Goal: Complete application form: Complete application form

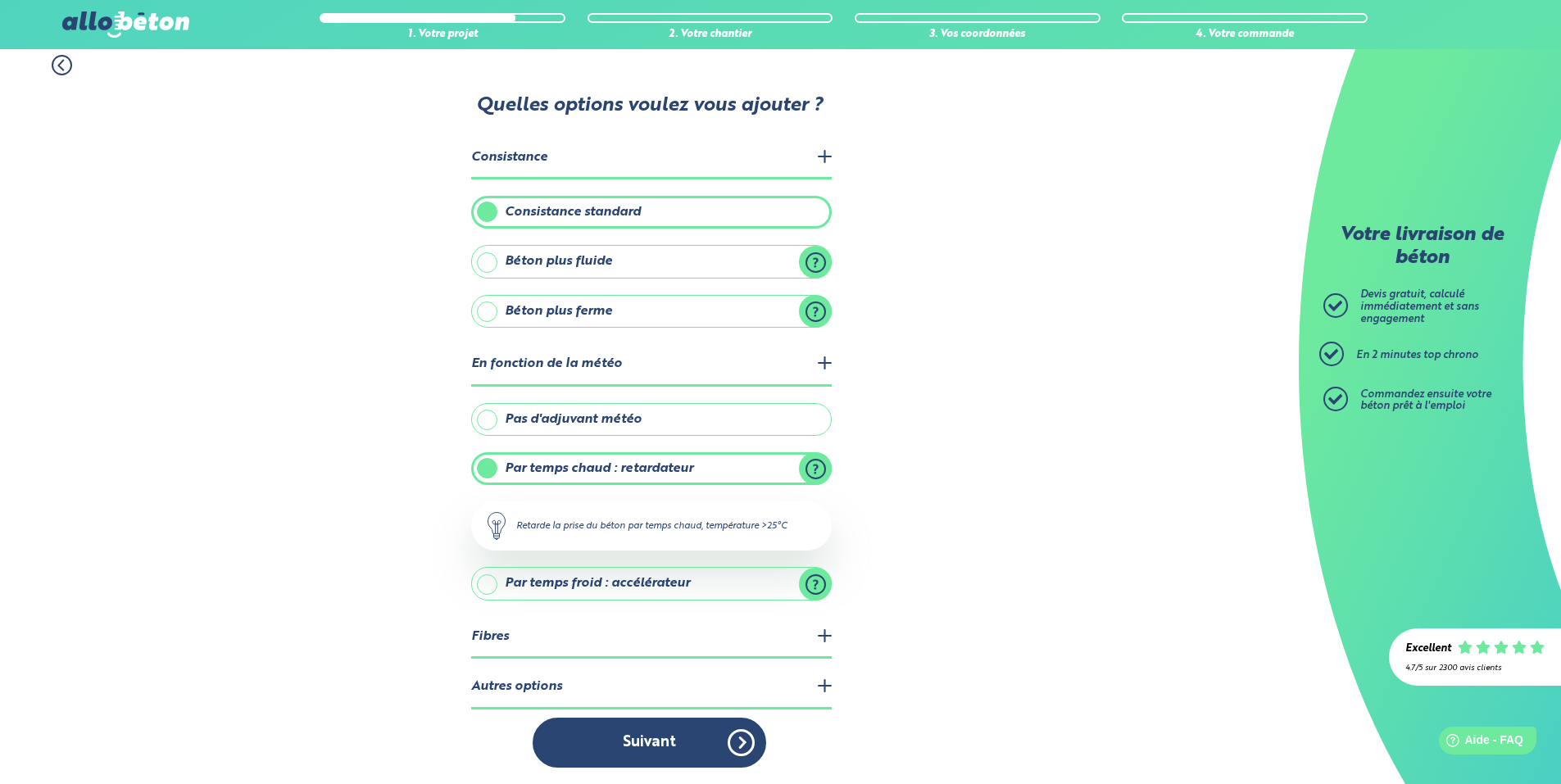
click at [548, 677] on legend "Autres options" at bounding box center [652, 688] width 360 height 42
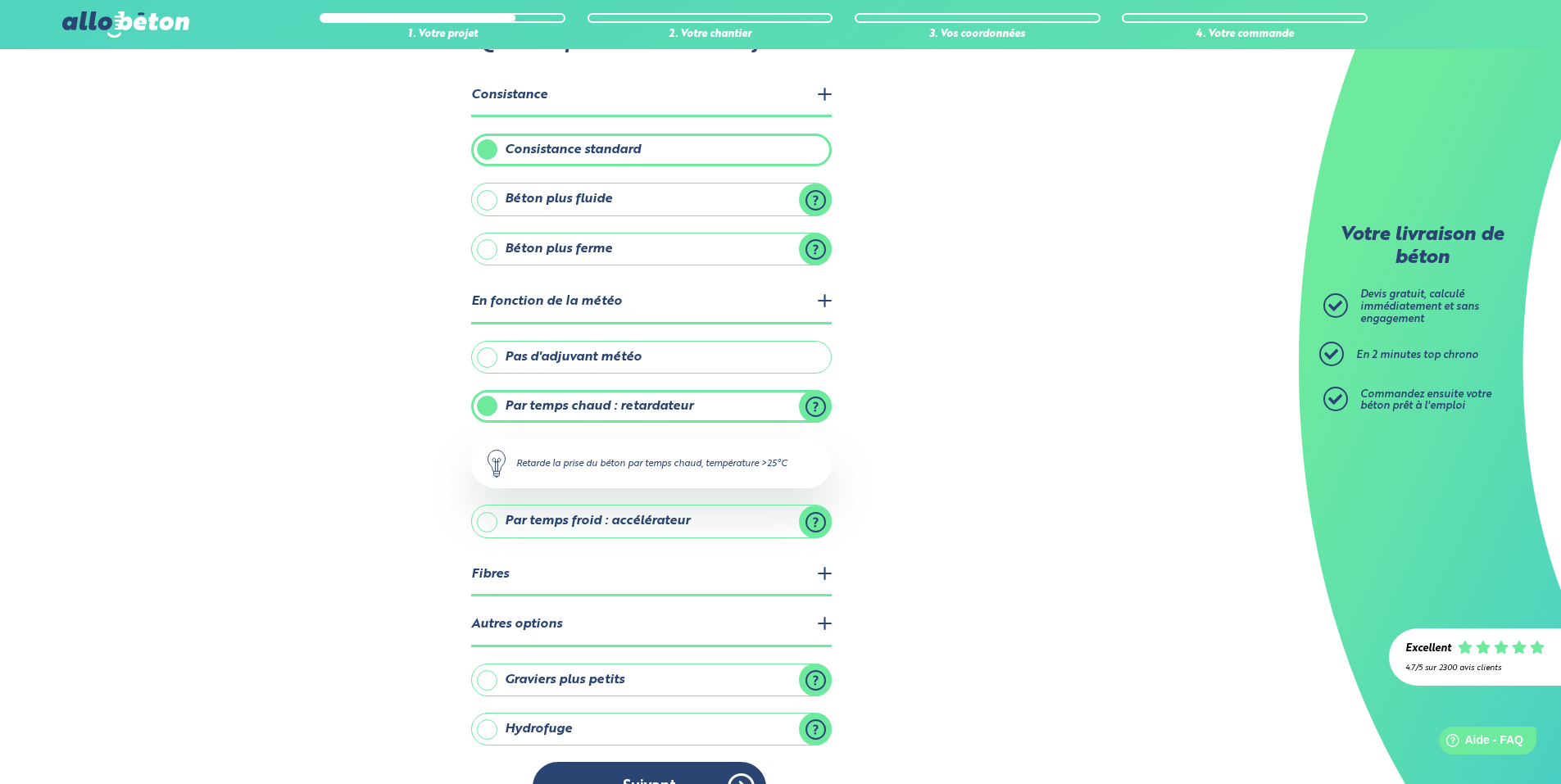
scroll to position [118, 0]
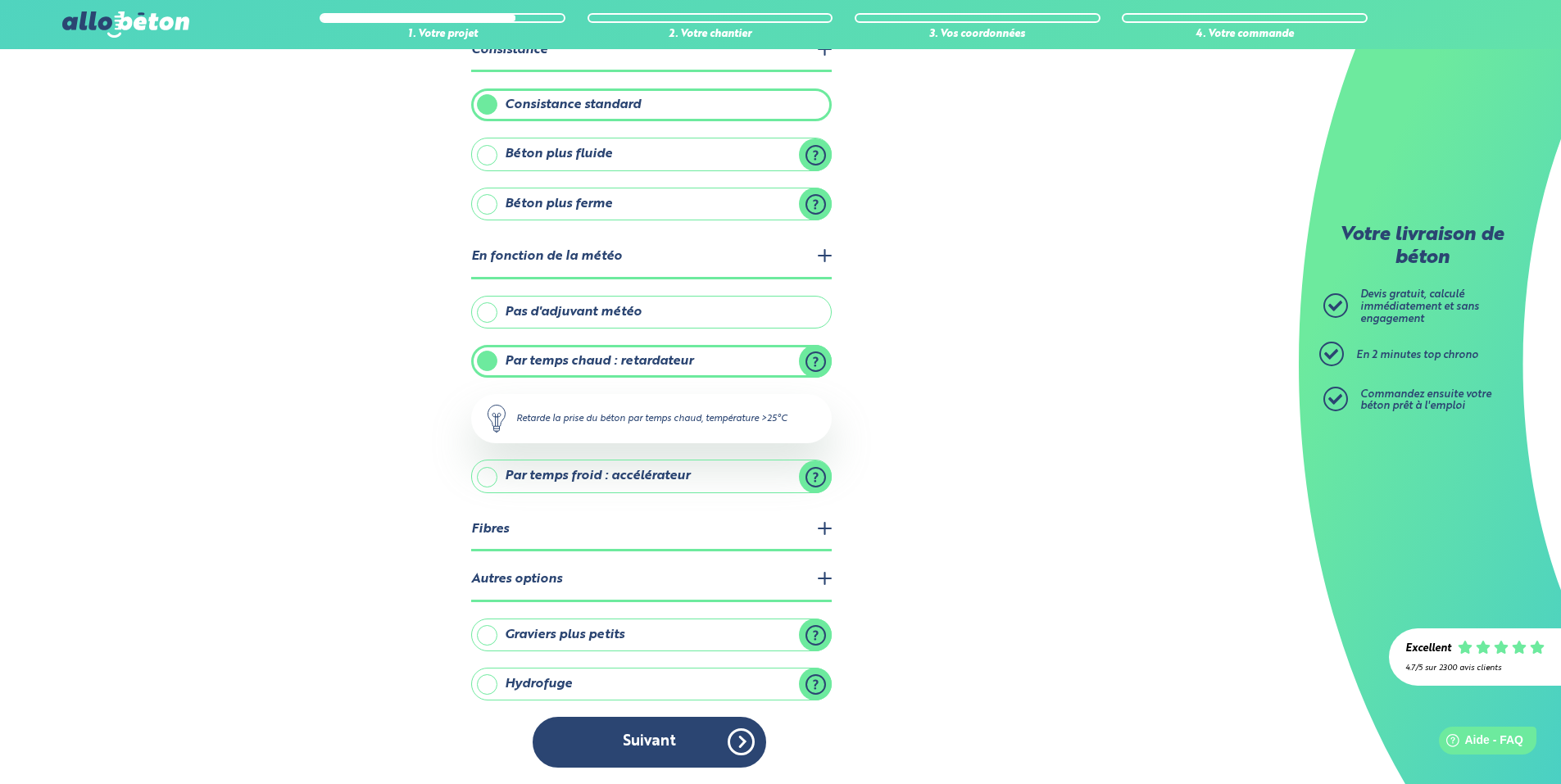
click at [523, 635] on label "Graviers plus petits" at bounding box center [652, 634] width 360 height 32
click at [0, 0] on input "Graviers plus petits" at bounding box center [0, 0] width 0 height 0
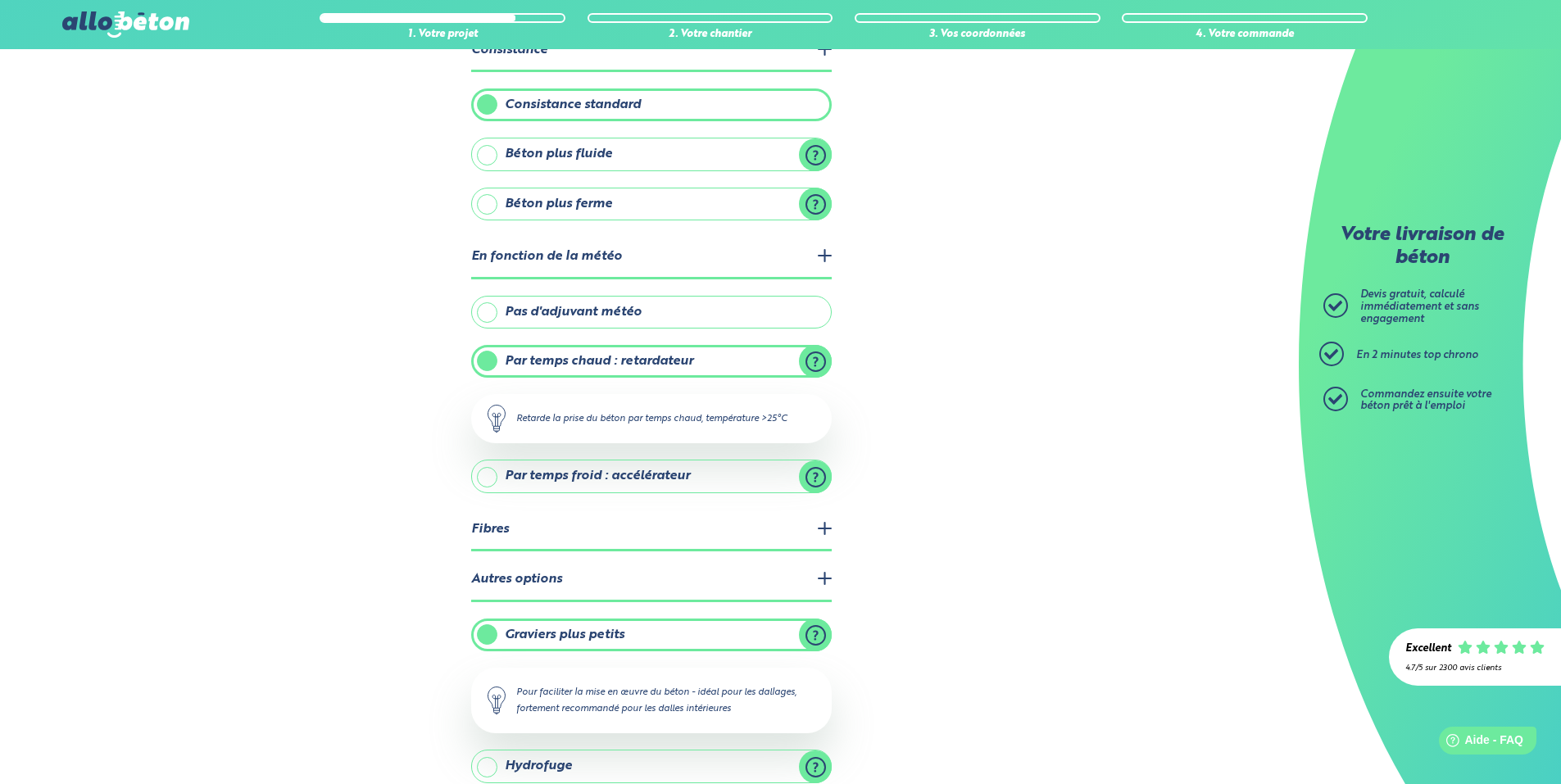
click at [490, 637] on label "Graviers plus petits" at bounding box center [652, 634] width 360 height 32
click at [0, 0] on input "Graviers plus petits" at bounding box center [0, 0] width 0 height 0
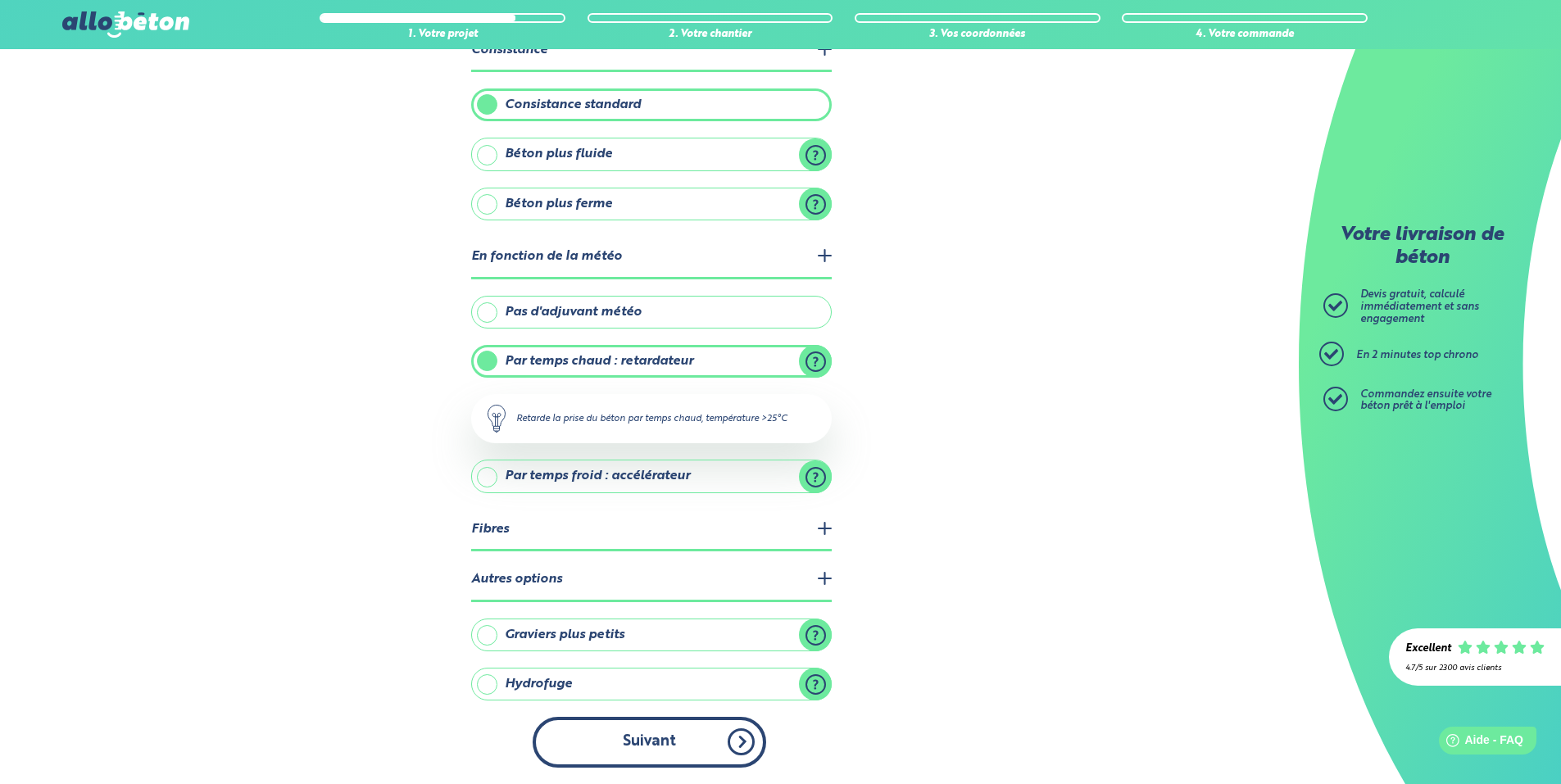
click at [676, 741] on button "Suivant" at bounding box center [649, 742] width 234 height 50
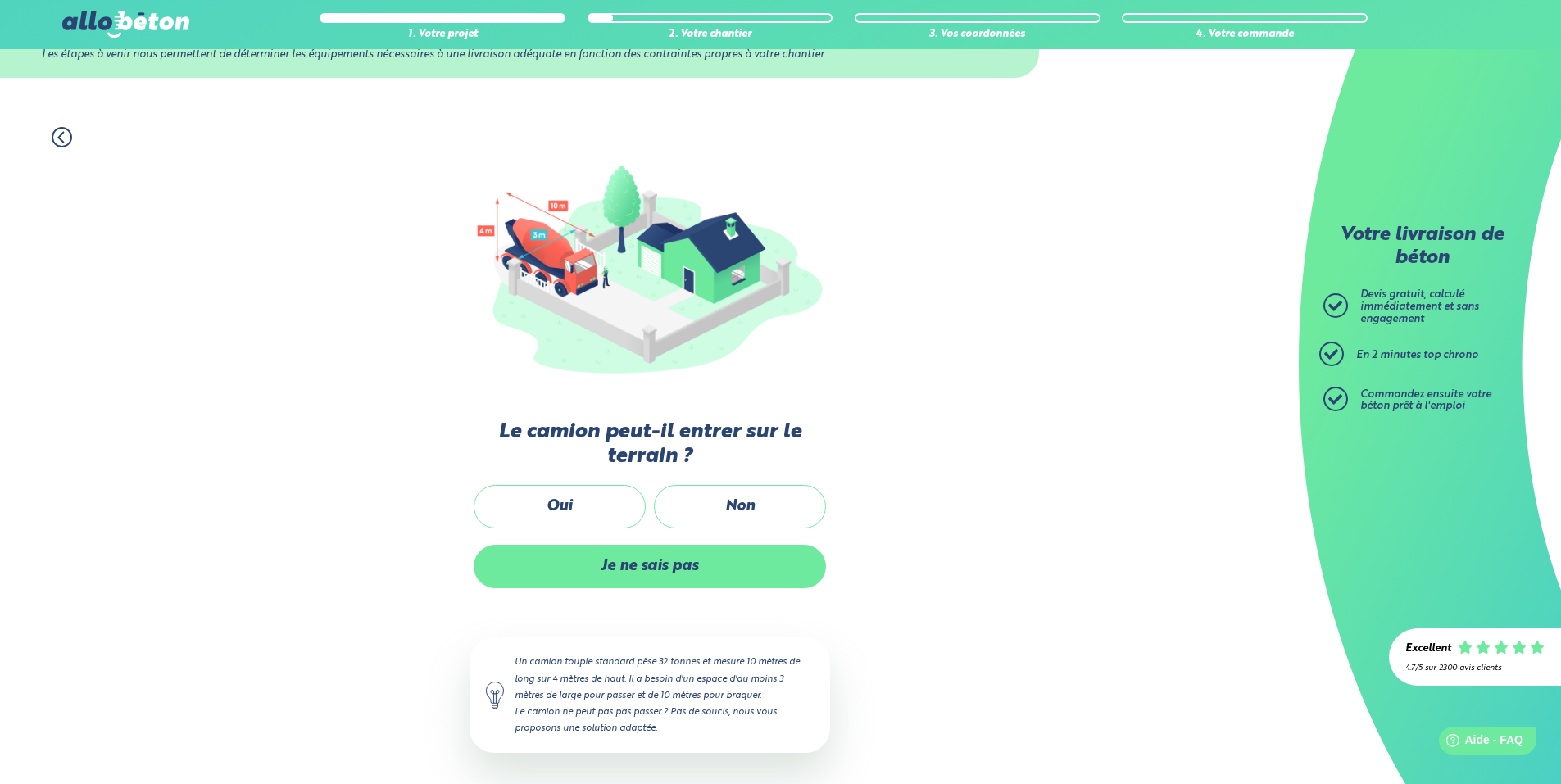
click at [621, 569] on label "Je ne sais pas" at bounding box center [649, 567] width 353 height 44
click at [0, 0] on input "Je ne sais pas" at bounding box center [0, 0] width 0 height 0
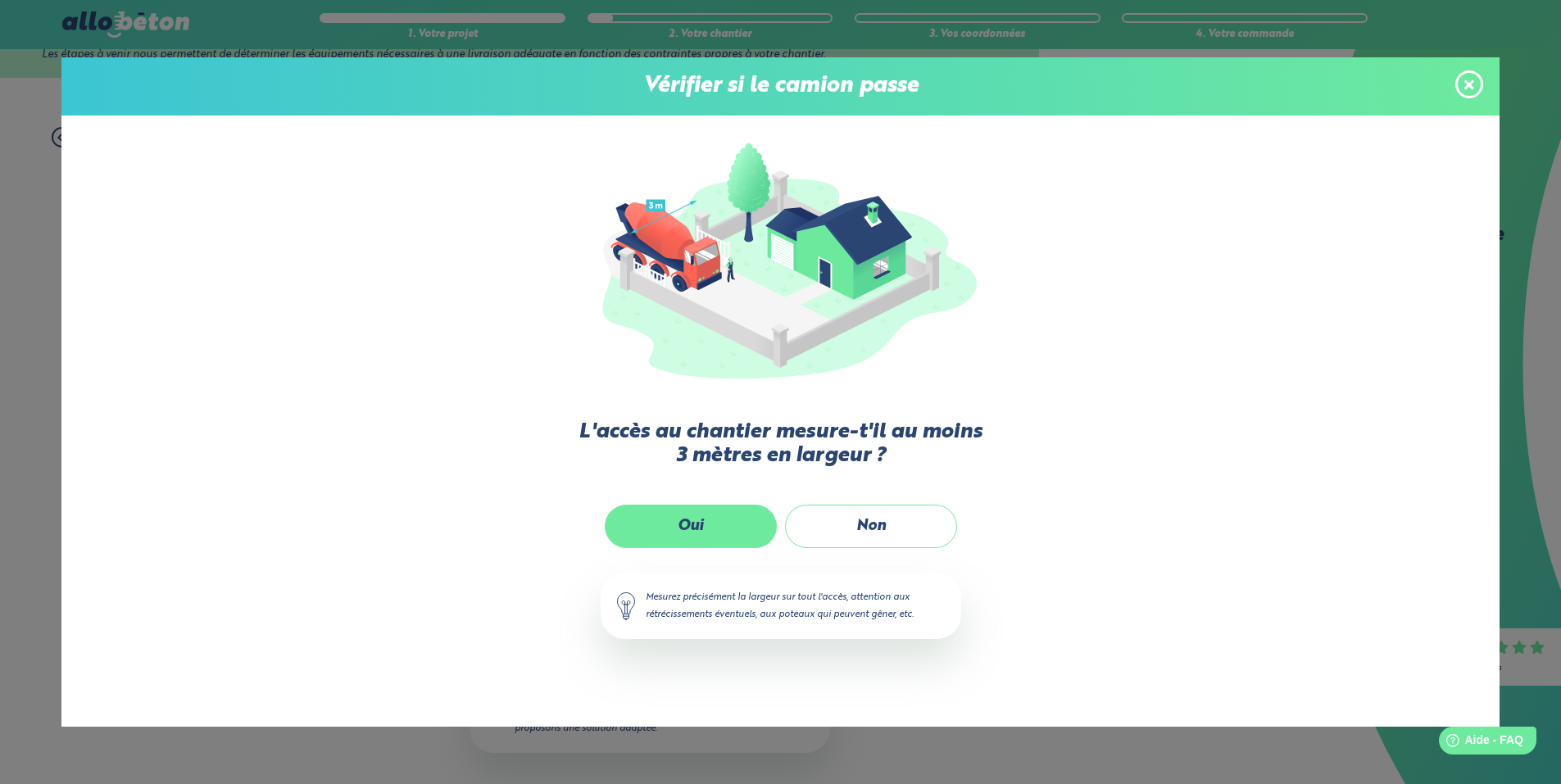
click at [723, 536] on label "Oui" at bounding box center [690, 527] width 172 height 44
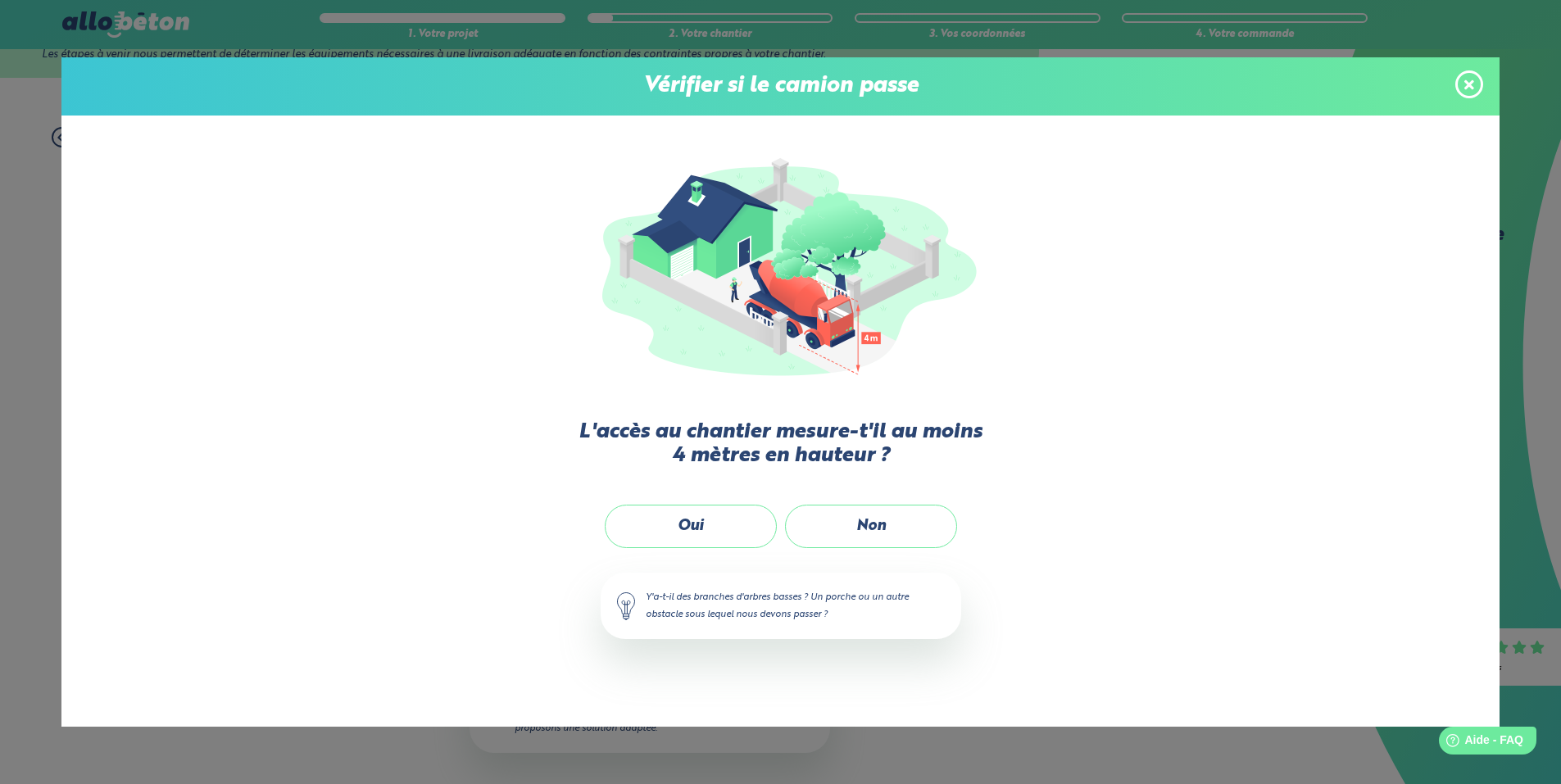
click at [723, 536] on label "Oui" at bounding box center [690, 527] width 172 height 44
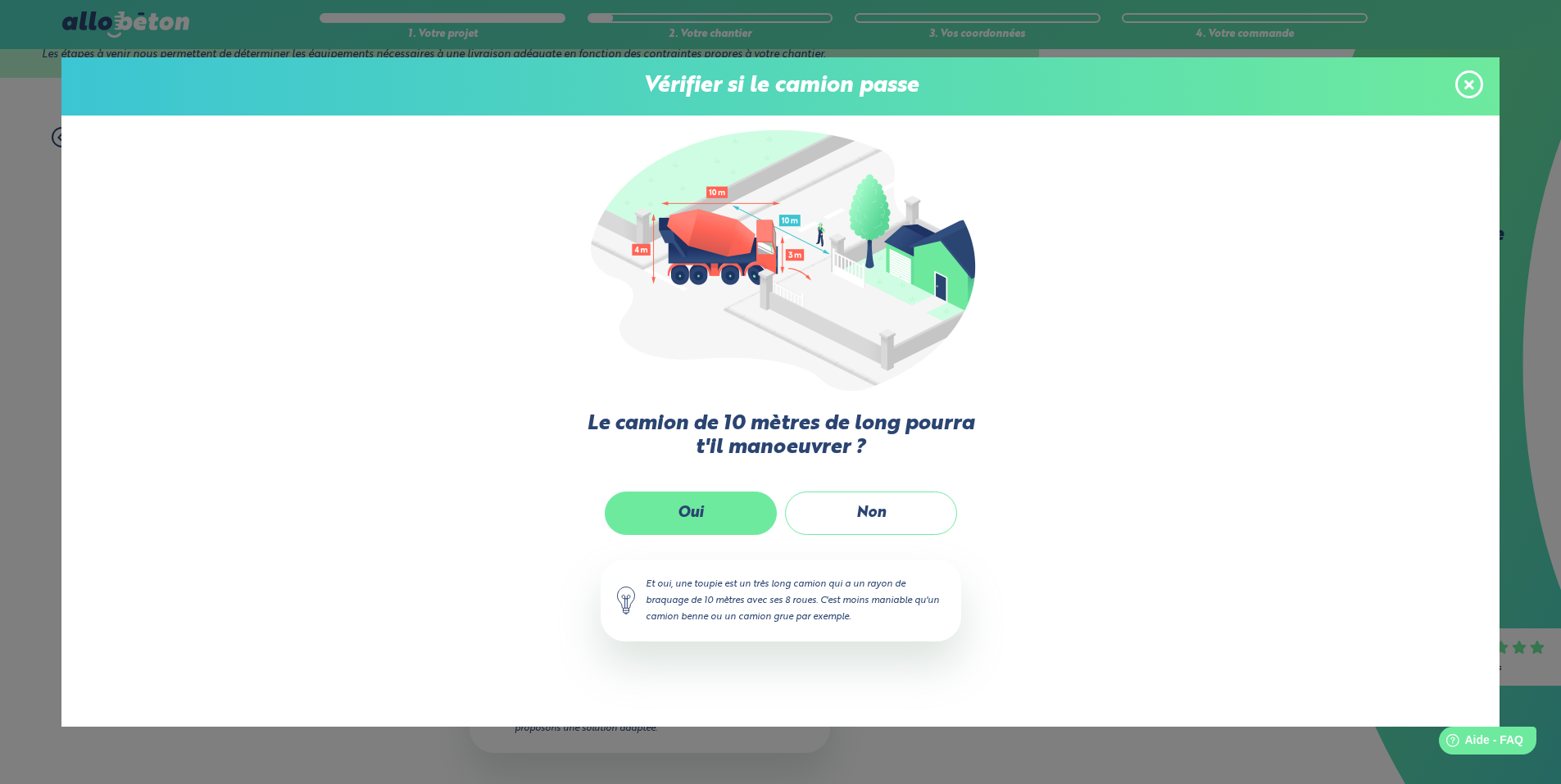
click at [735, 522] on label "Oui" at bounding box center [690, 514] width 172 height 44
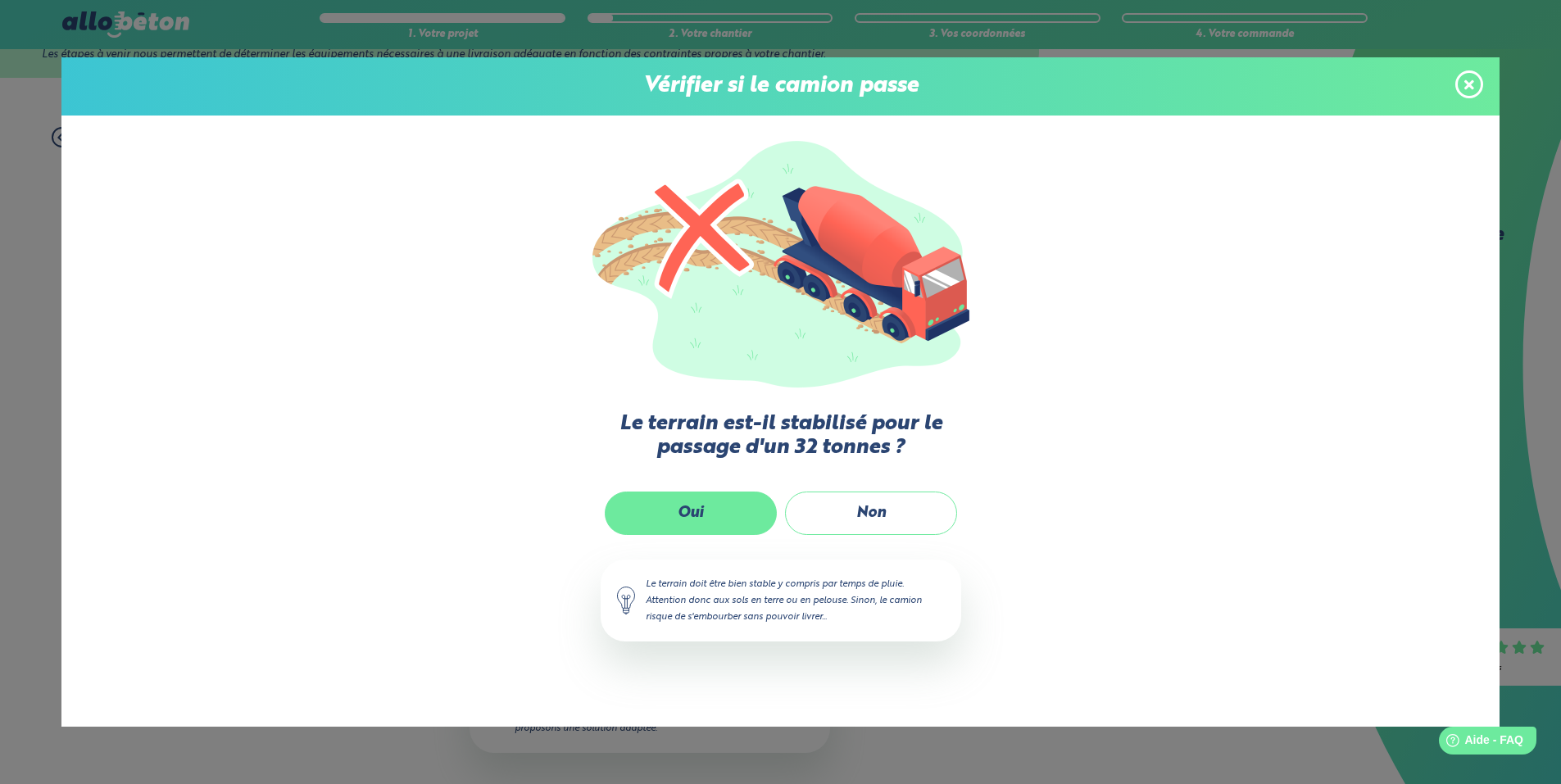
click at [730, 512] on label "Oui" at bounding box center [690, 514] width 172 height 44
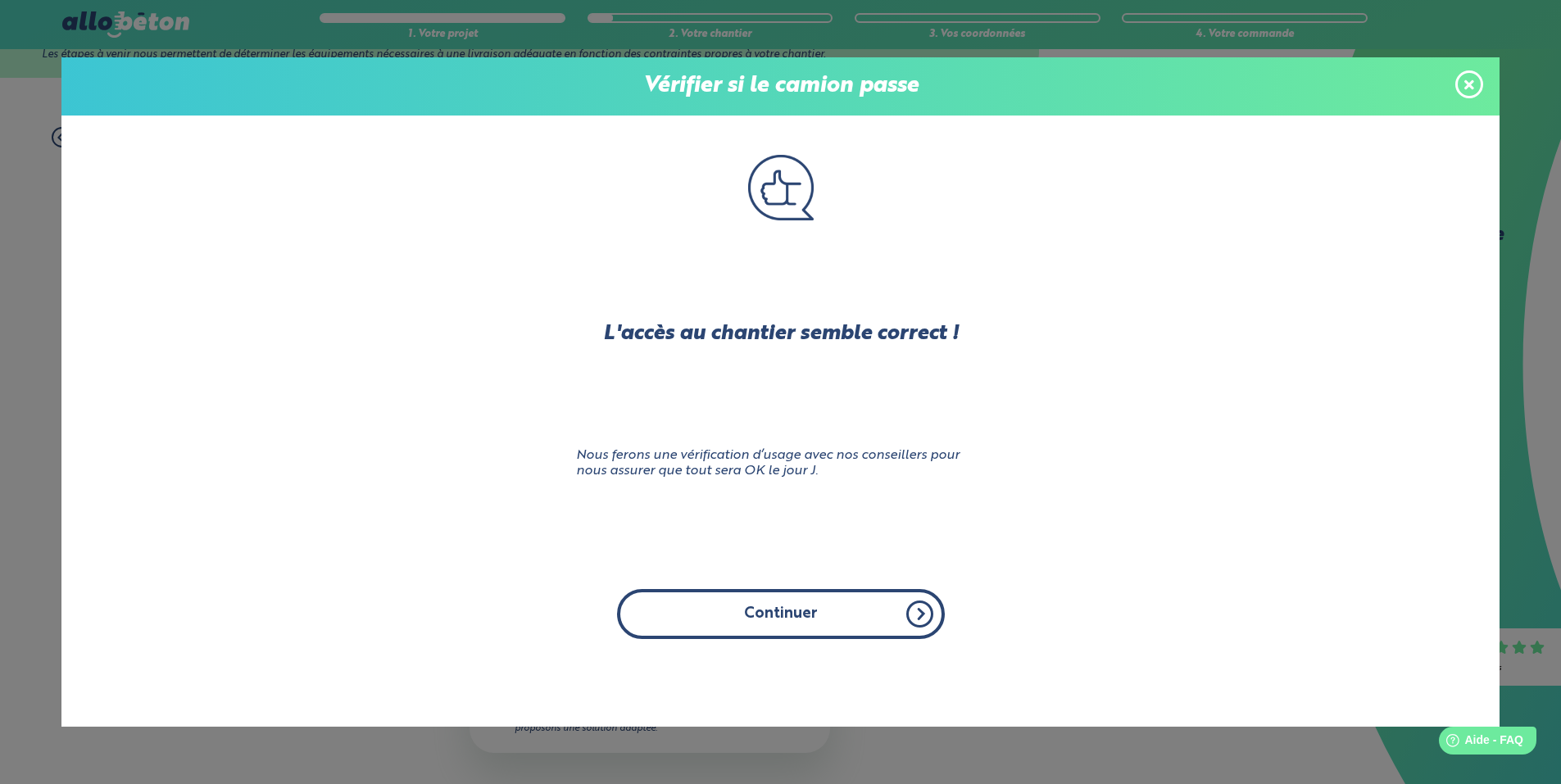
click at [788, 610] on button "Continuer" at bounding box center [780, 613] width 328 height 50
click input "Oui" at bounding box center [0, 0] width 0 height 0
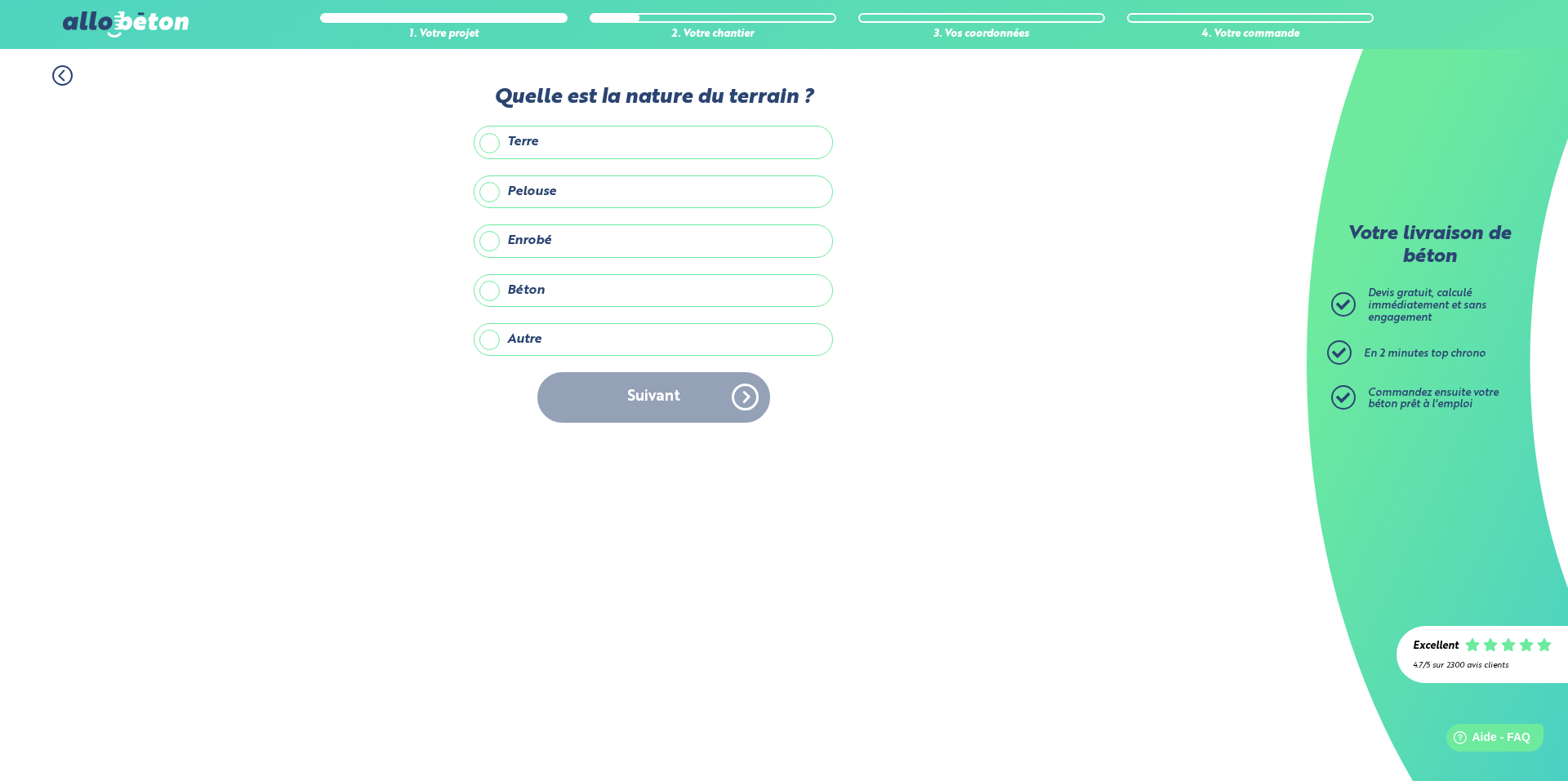
click at [549, 346] on label "Autre" at bounding box center [653, 339] width 359 height 32
click at [0, 0] on input "Autre" at bounding box center [0, 0] width 0 height 0
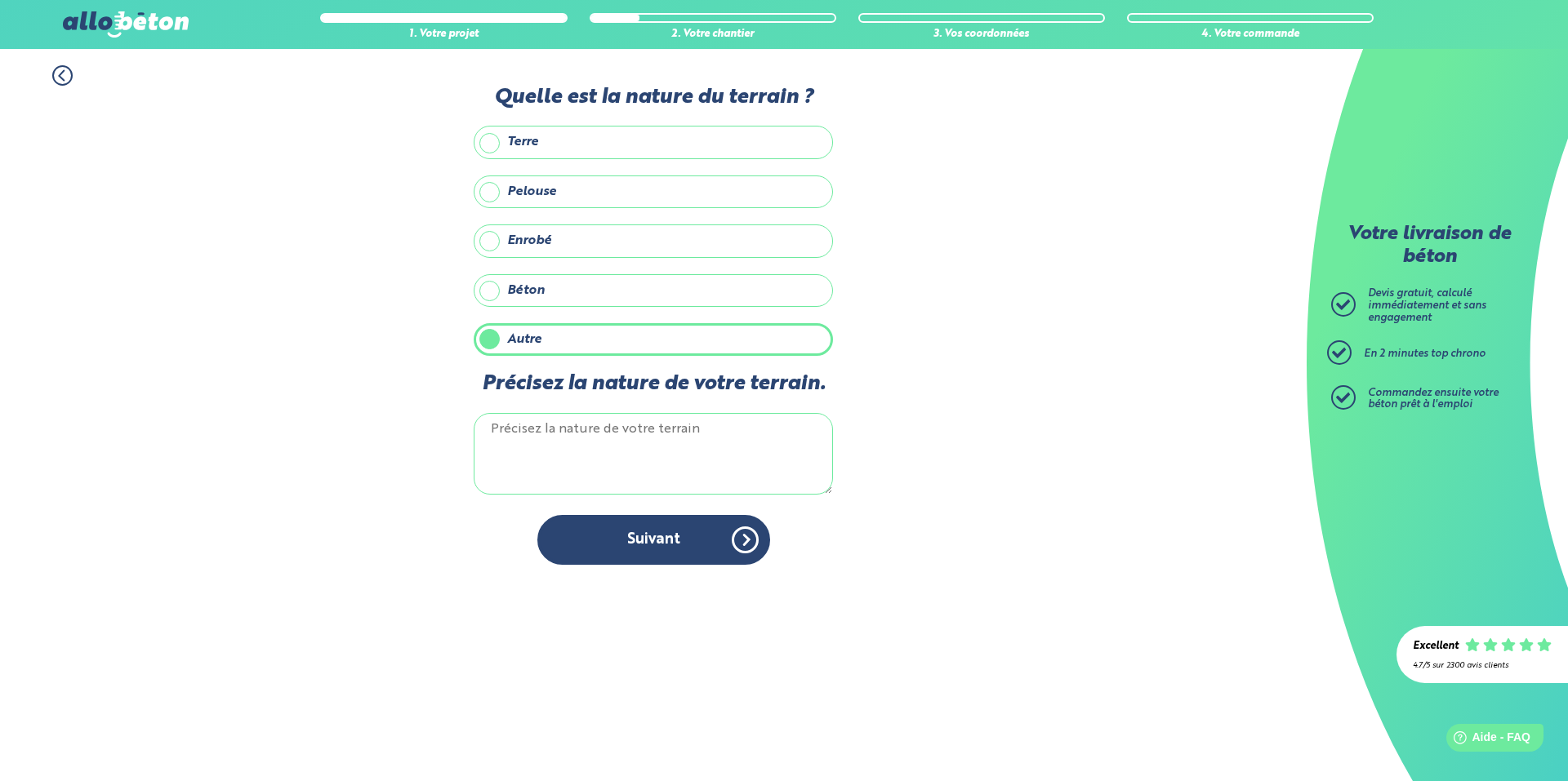
click at [569, 432] on textarea "Précisez la nature de votre terrain." at bounding box center [653, 454] width 359 height 82
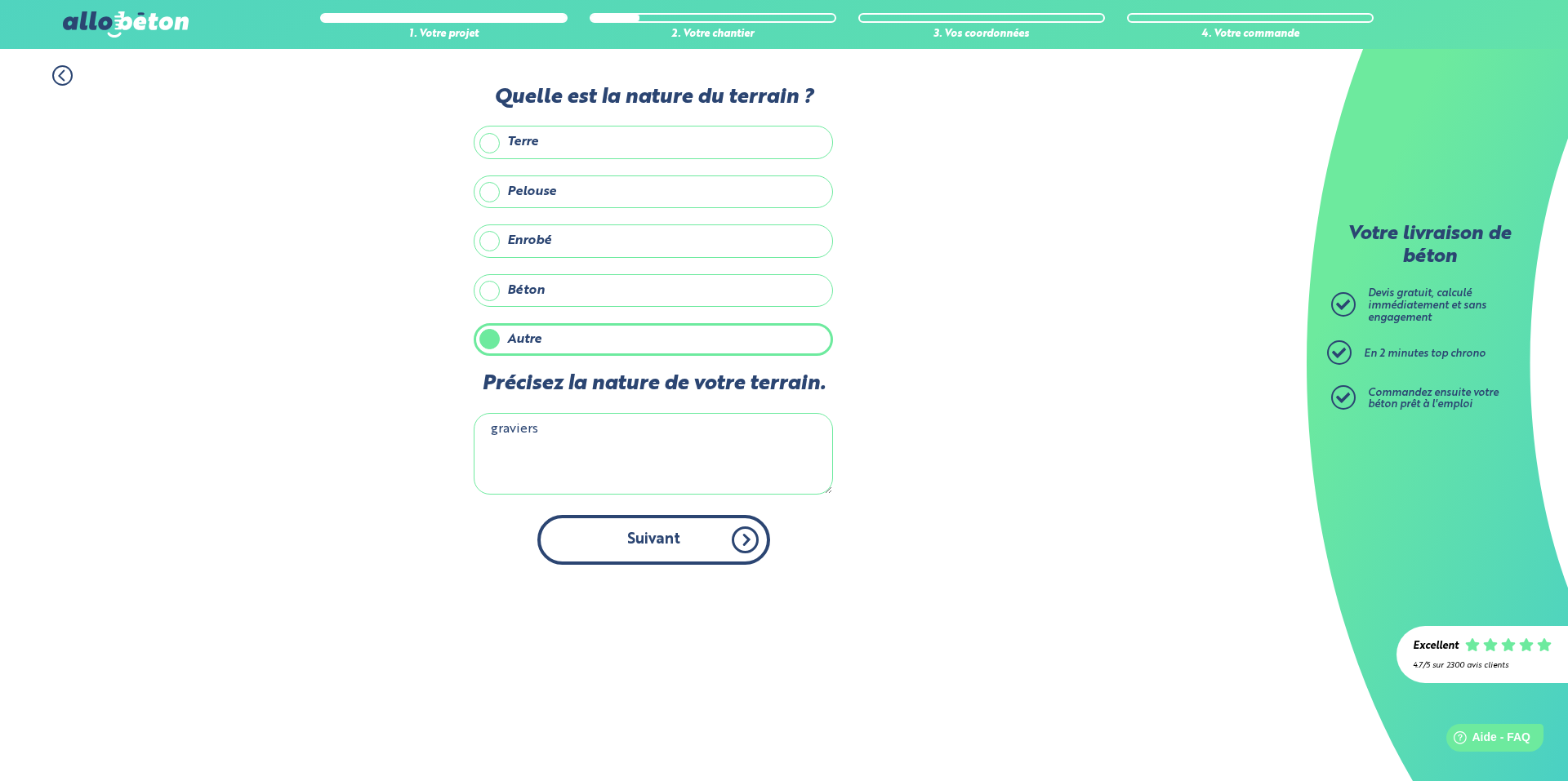
type textarea "graviers"
click at [667, 540] on button "Suivant" at bounding box center [653, 540] width 233 height 50
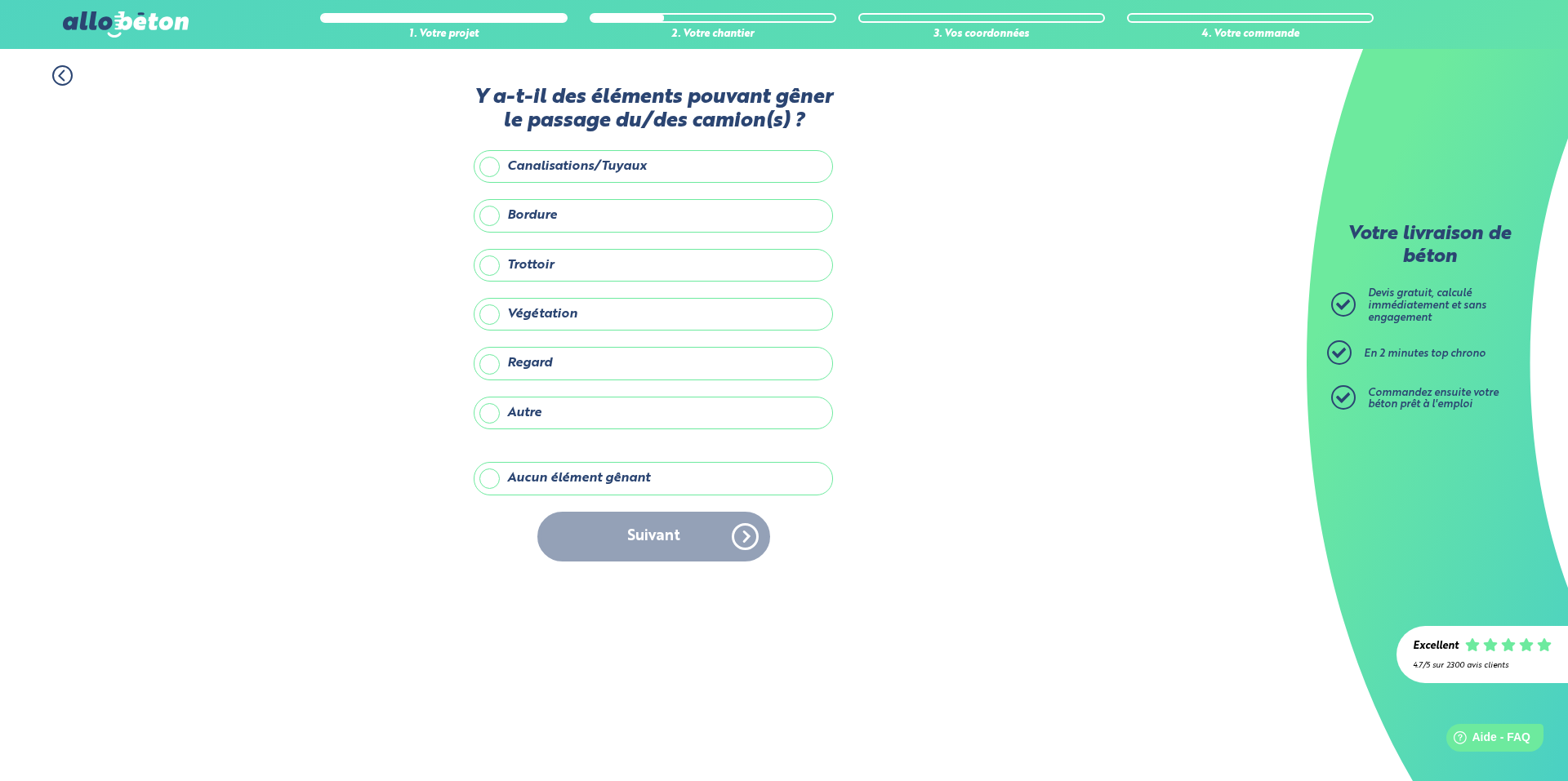
click at [535, 367] on label "Regard" at bounding box center [653, 363] width 359 height 32
click at [0, 0] on input "Regard" at bounding box center [0, 0] width 0 height 0
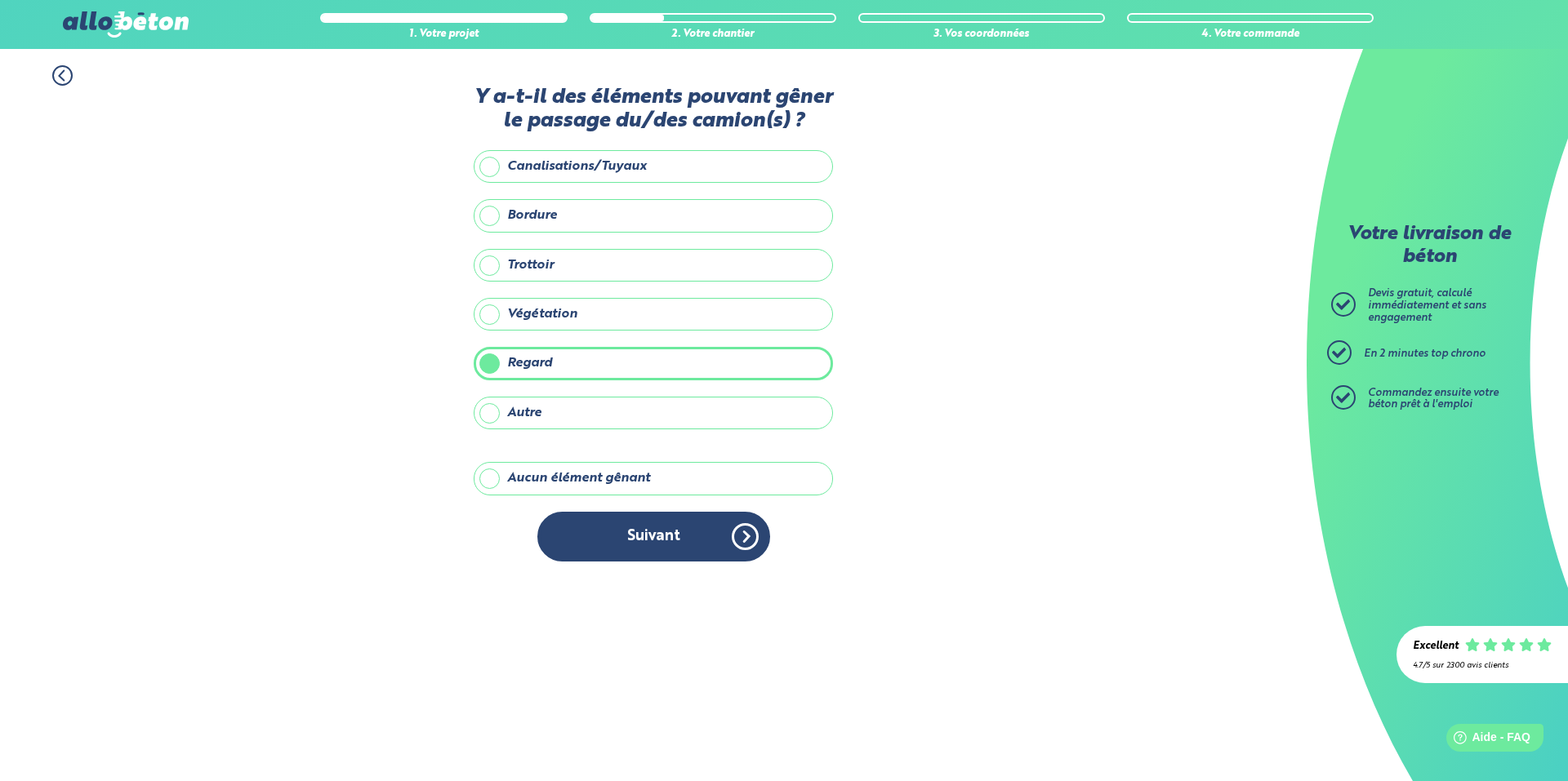
click at [494, 172] on label "Canalisations/Tuyaux" at bounding box center [653, 166] width 359 height 32
click at [0, 0] on input "Canalisations/Tuyaux" at bounding box center [0, 0] width 0 height 0
click at [487, 159] on label "Canalisations/Tuyaux" at bounding box center [653, 166] width 359 height 32
click at [0, 0] on input "Canalisations/Tuyaux" at bounding box center [0, 0] width 0 height 0
click at [555, 417] on label "Autre" at bounding box center [653, 412] width 359 height 32
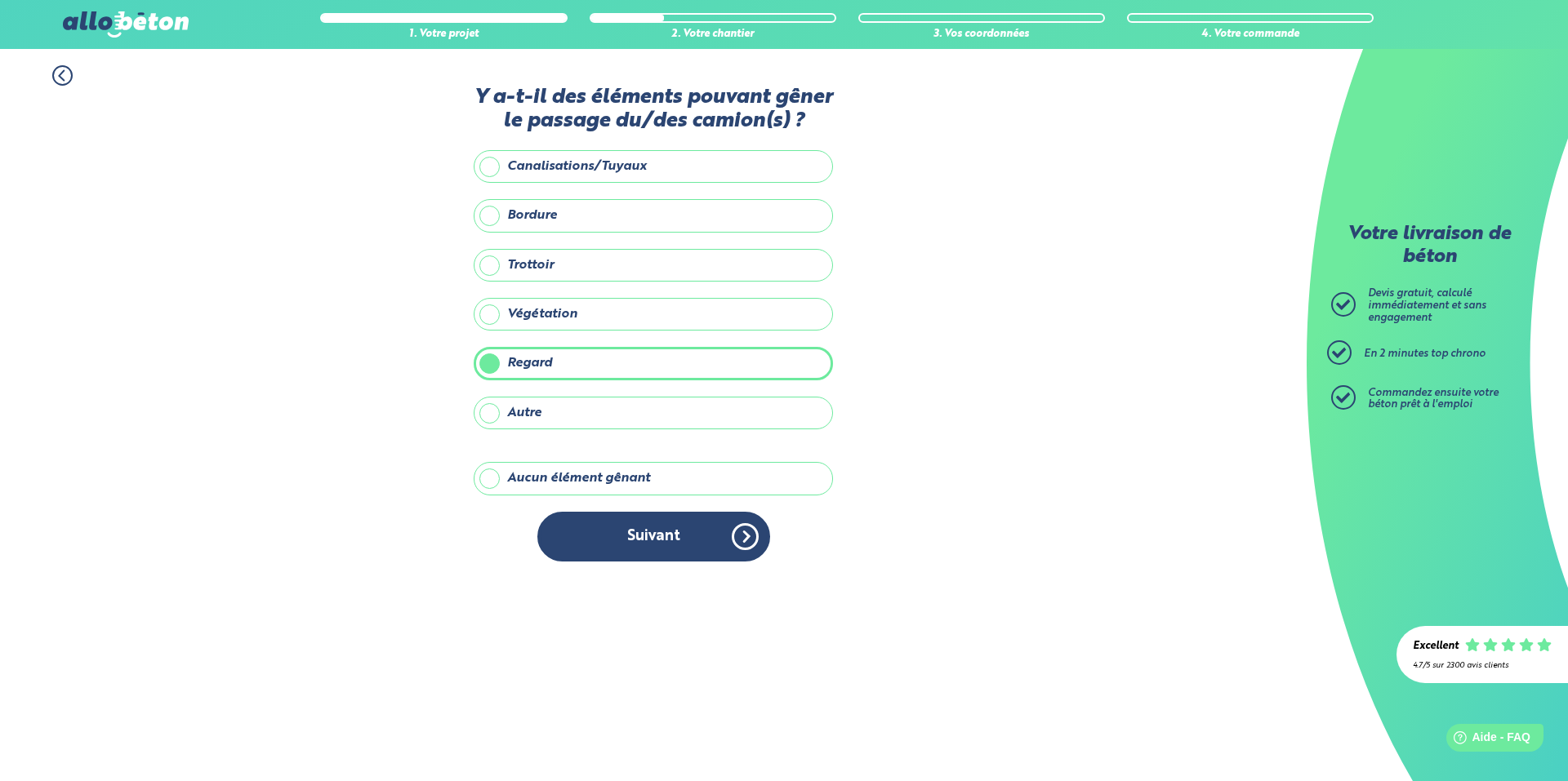
click at [0, 0] on input "Autre" at bounding box center [0, 0] width 0 height 0
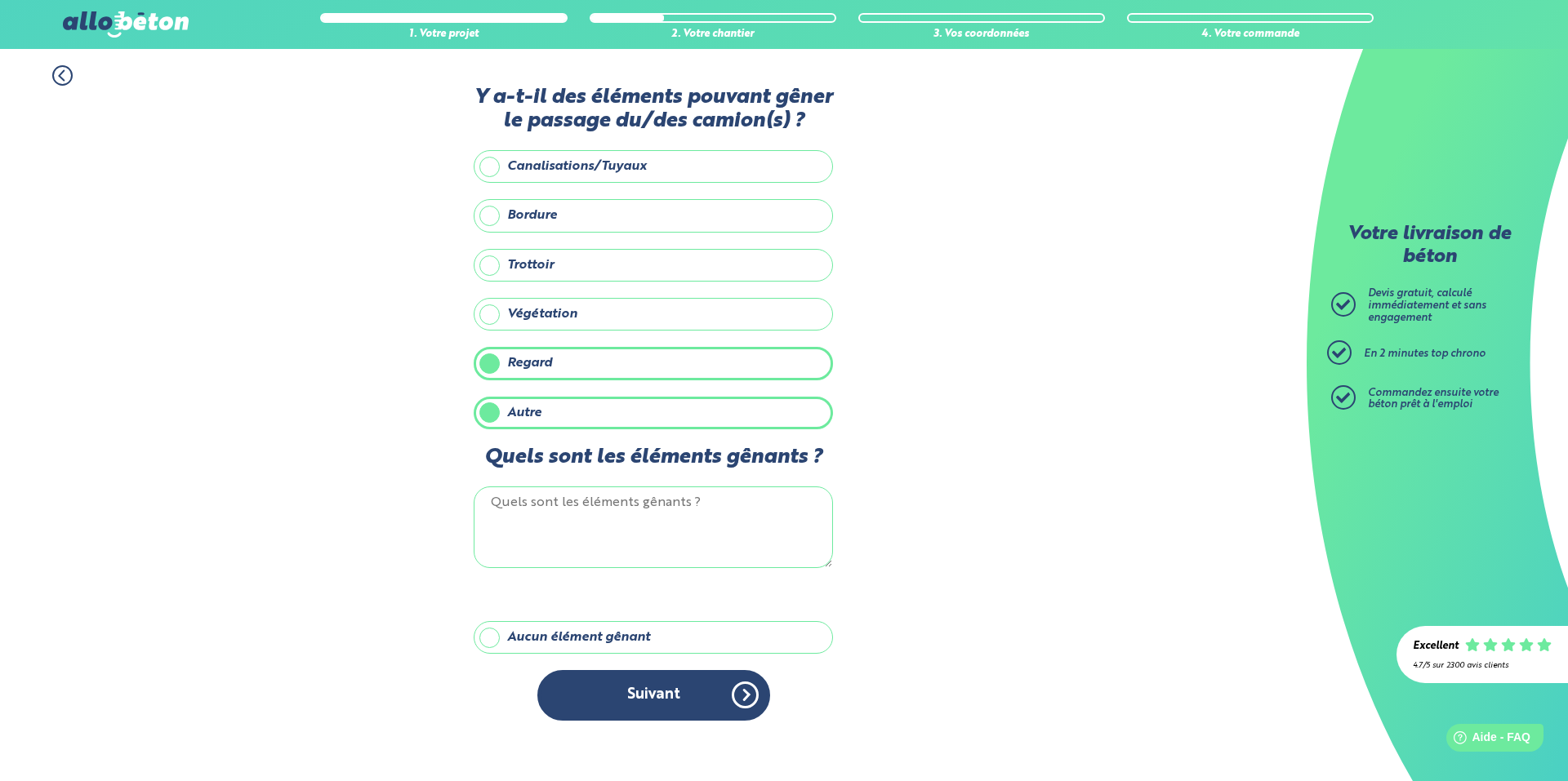
click at [548, 502] on textarea "Quels sont les éléments gênants ?" at bounding box center [653, 527] width 359 height 82
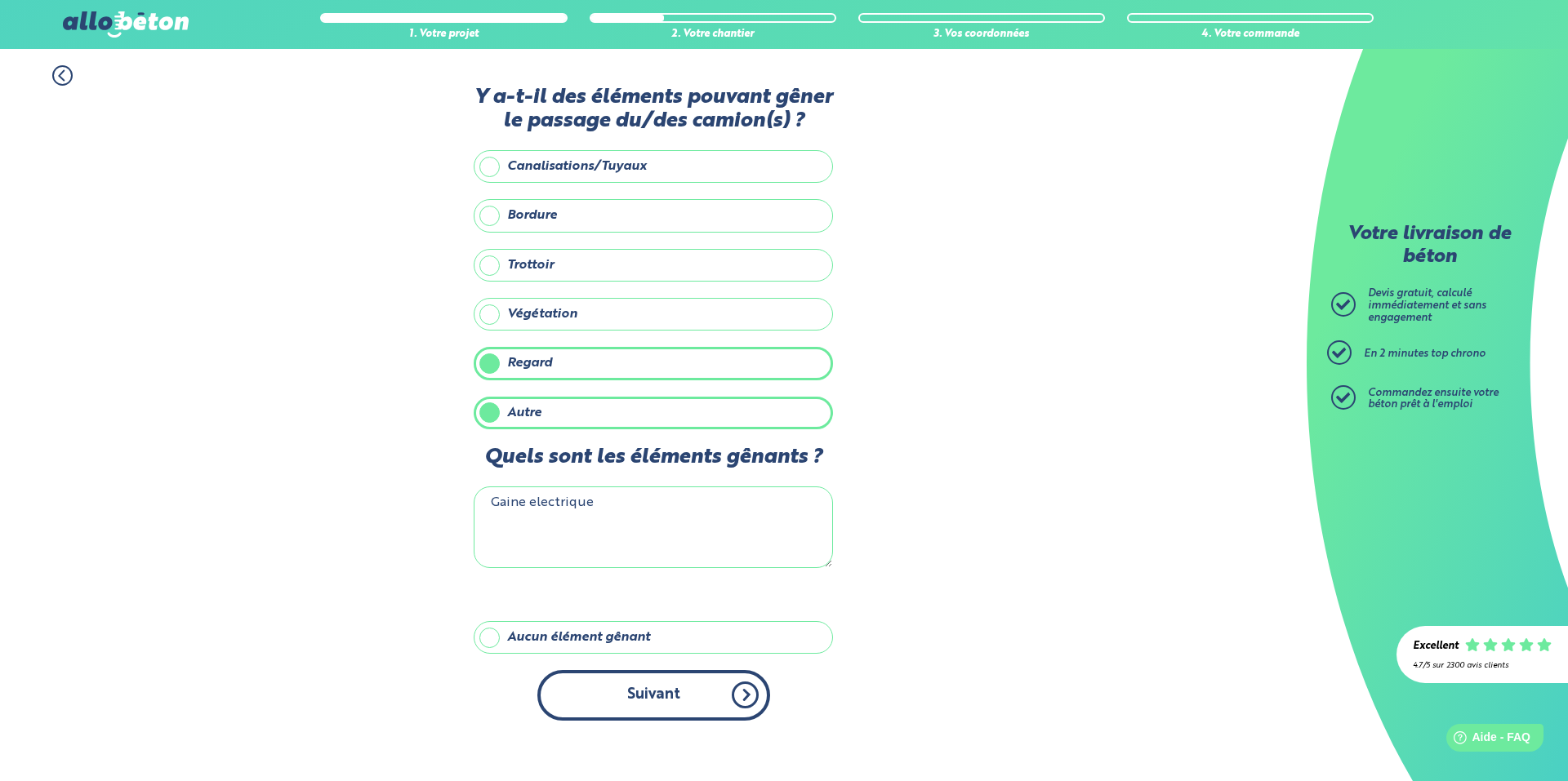
type textarea "Gaine electrique"
click at [635, 704] on button "Suivant" at bounding box center [653, 695] width 233 height 50
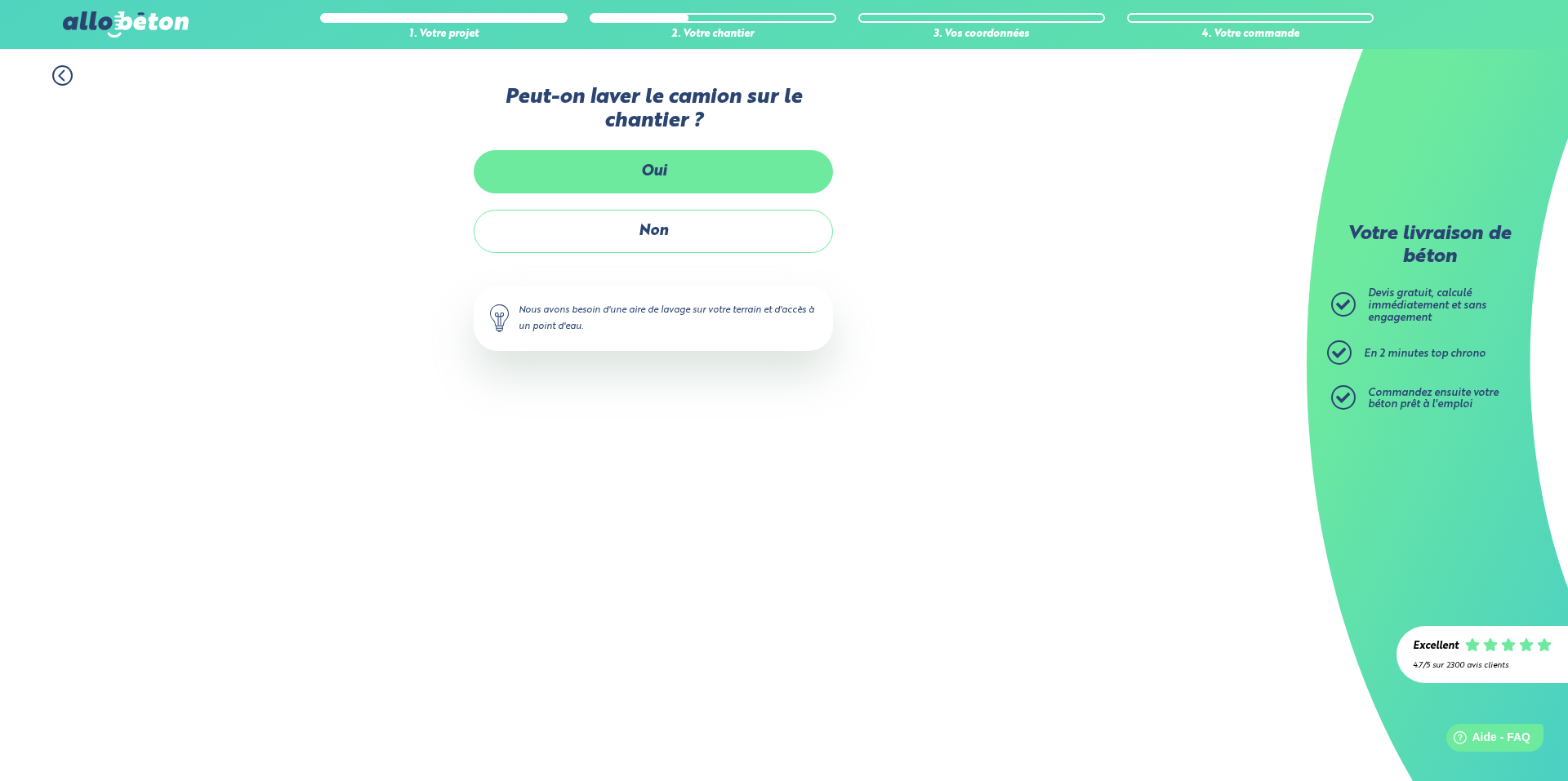
click at [689, 175] on label "Oui" at bounding box center [653, 172] width 359 height 44
click at [0, 0] on input "Oui" at bounding box center [0, 0] width 0 height 0
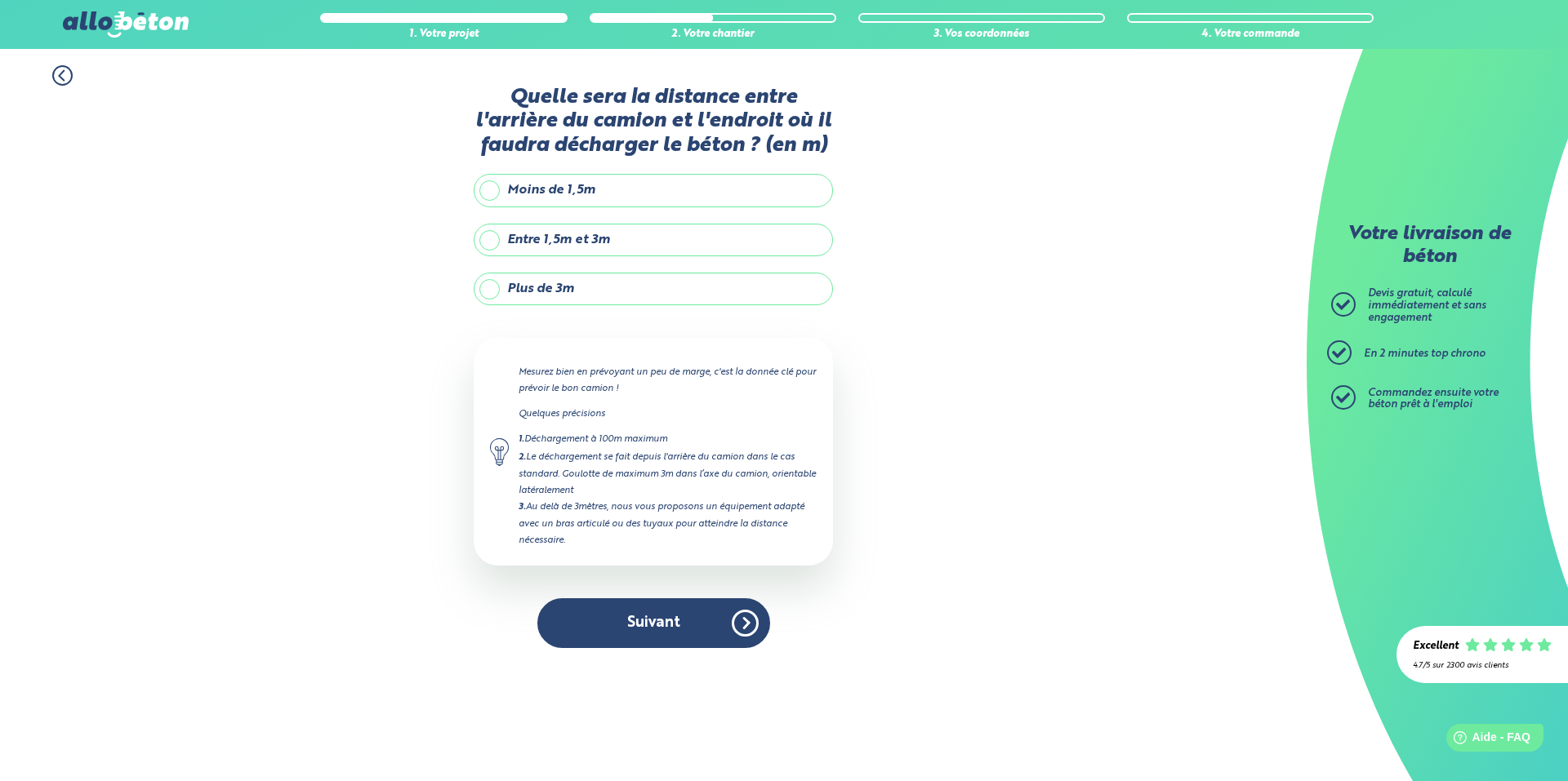
click at [560, 193] on label "Moins de 1,5m" at bounding box center [653, 189] width 359 height 32
click at [0, 0] on input "Moins de 1,5m" at bounding box center [0, 0] width 0 height 0
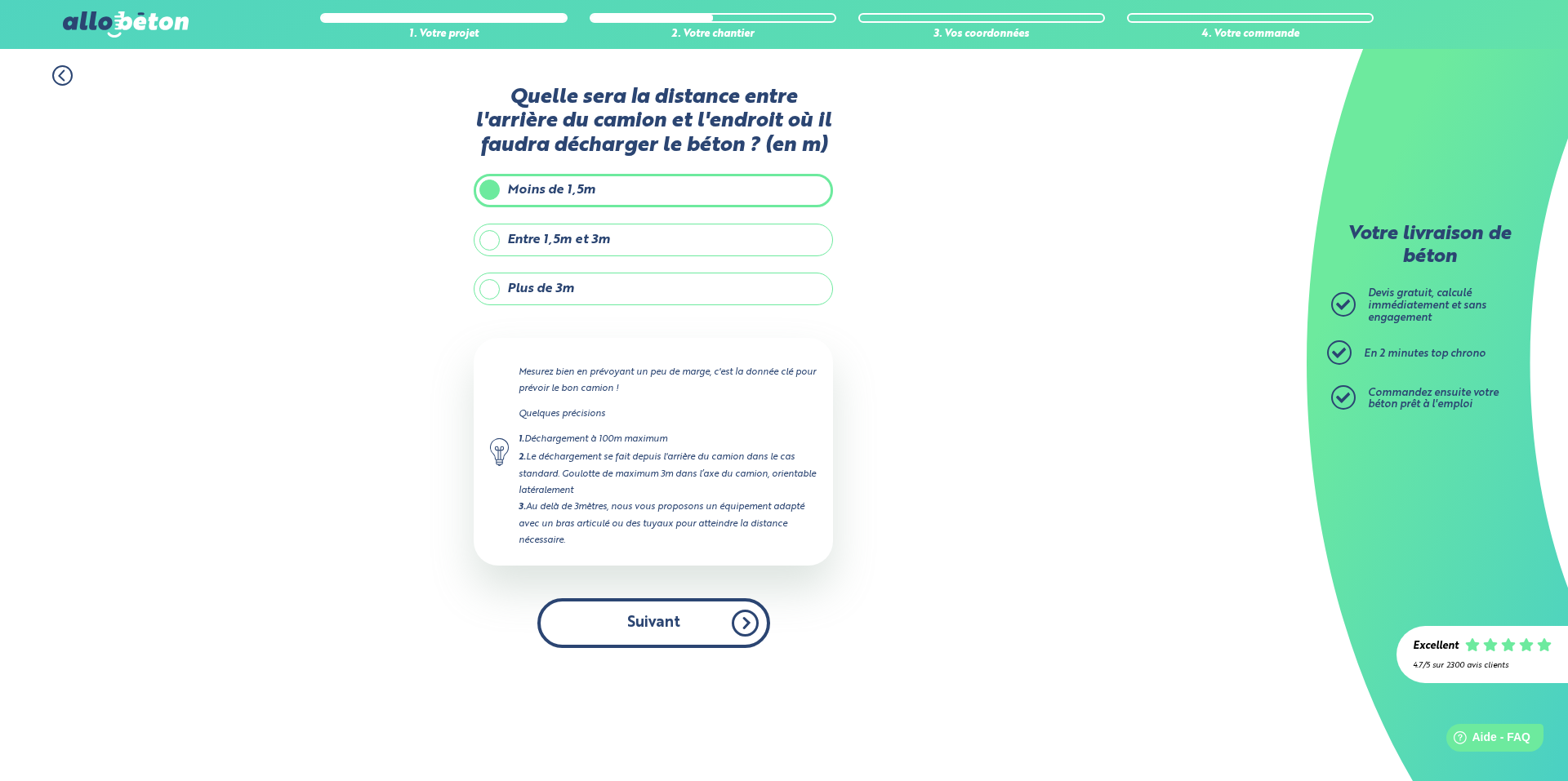
click at [671, 633] on button "Suivant" at bounding box center [653, 623] width 233 height 50
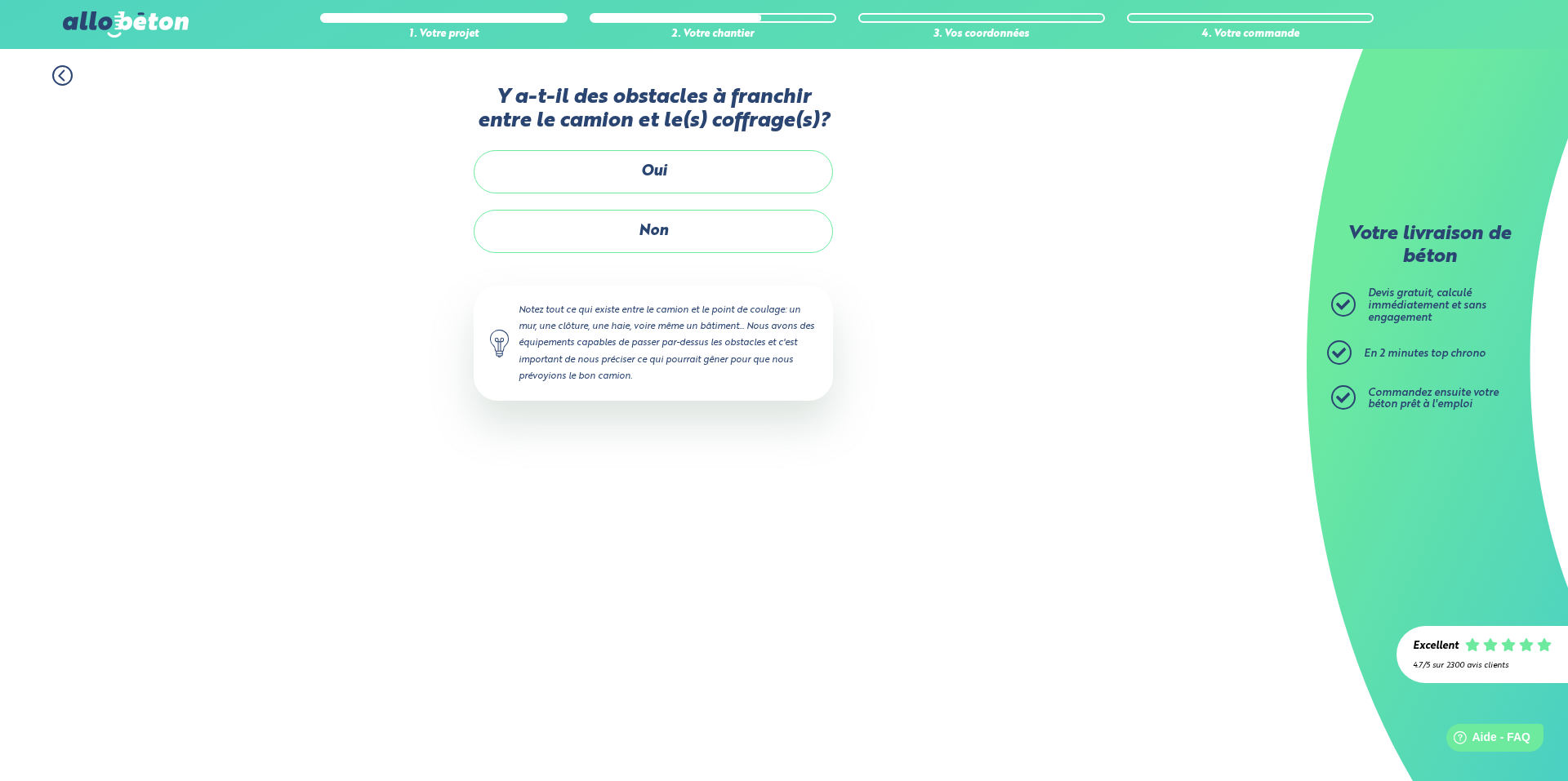
click at [655, 225] on label "Non" at bounding box center [653, 232] width 359 height 44
click at [0, 0] on input "Non" at bounding box center [0, 0] width 0 height 0
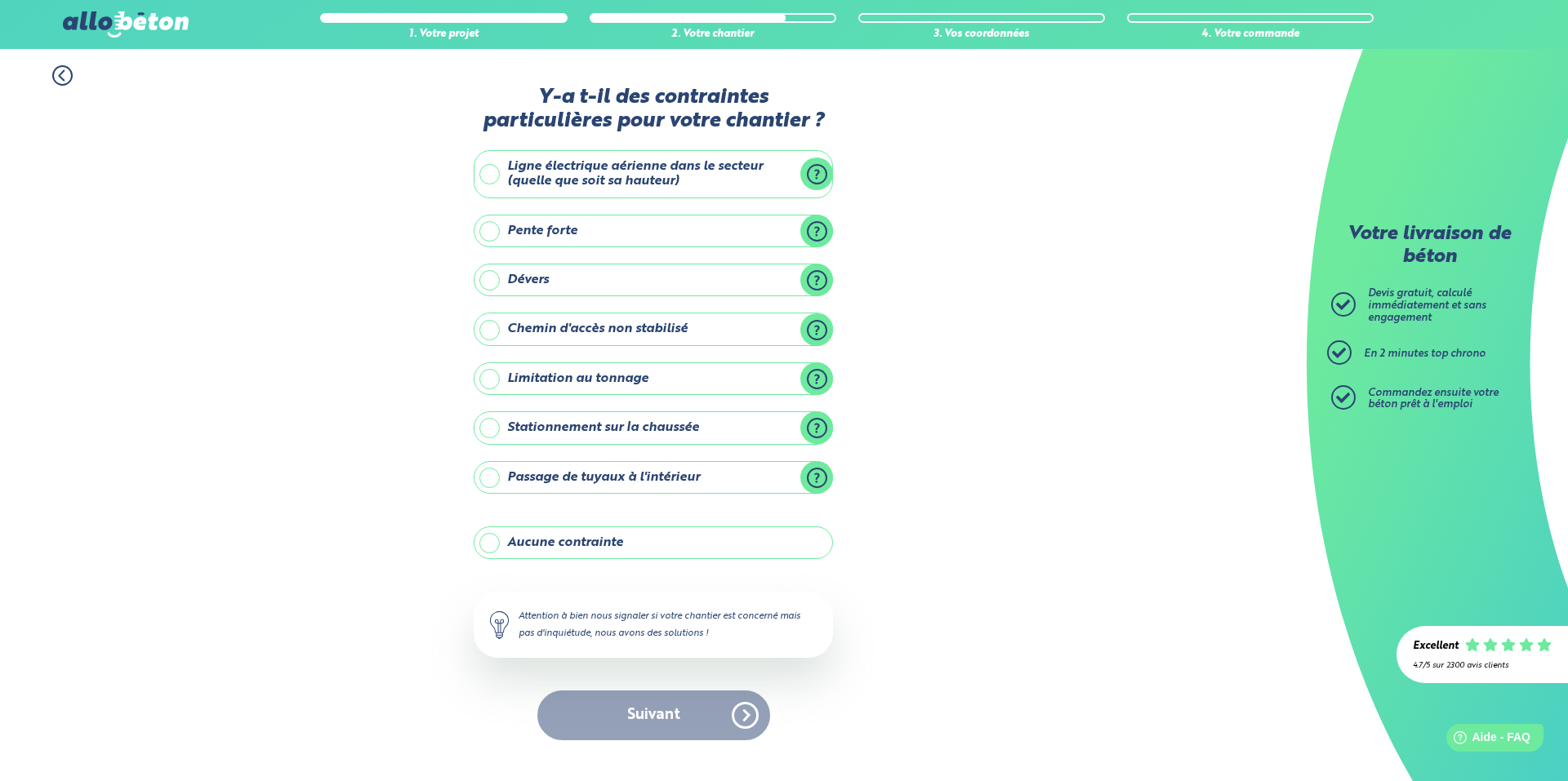
click at [492, 547] on label "Aucune contrainte" at bounding box center [653, 542] width 359 height 32
click at [0, 0] on input "Aucune contrainte" at bounding box center [0, 0] width 0 height 0
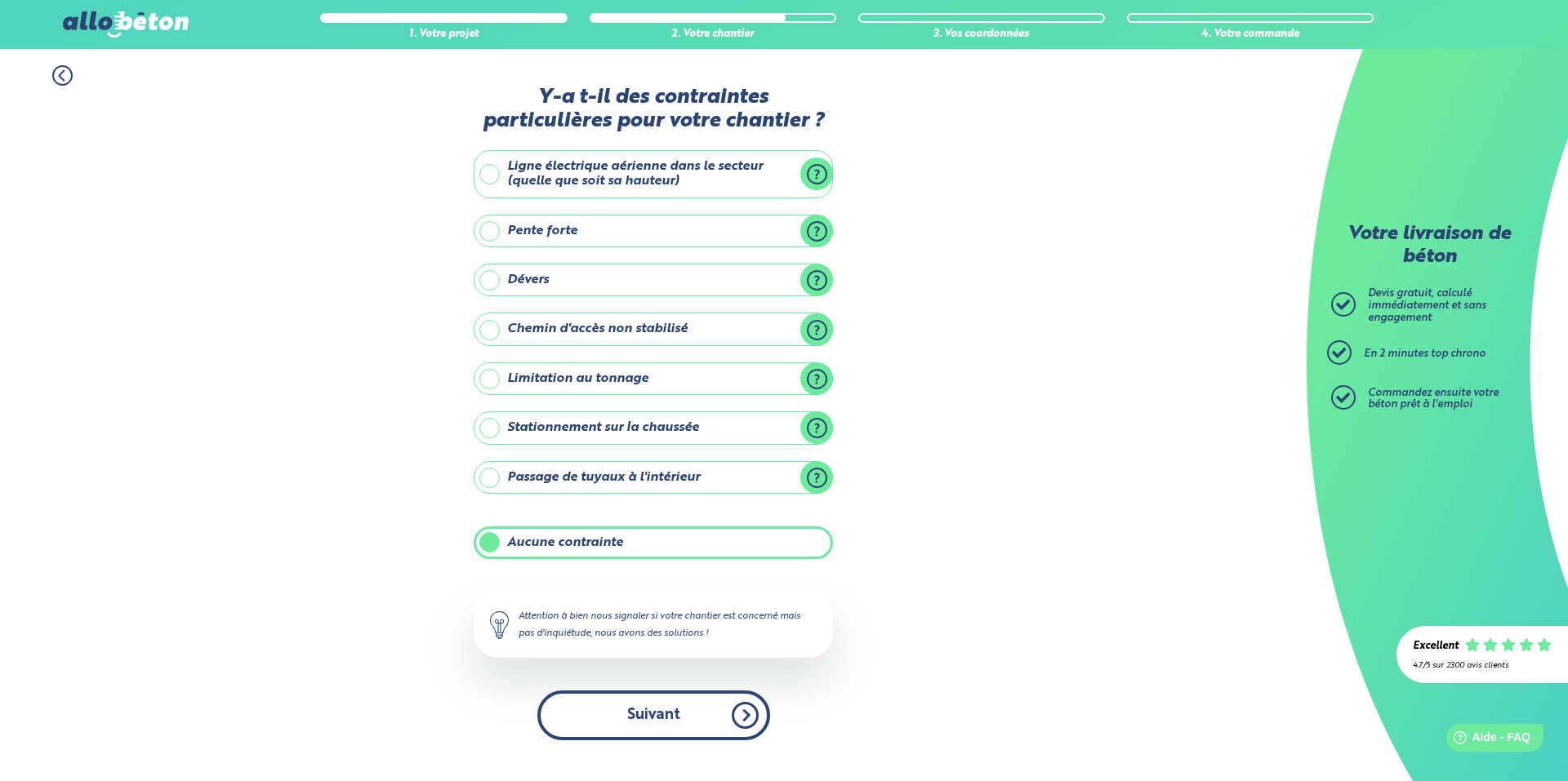
click at [656, 706] on button "Suivant" at bounding box center [653, 715] width 233 height 50
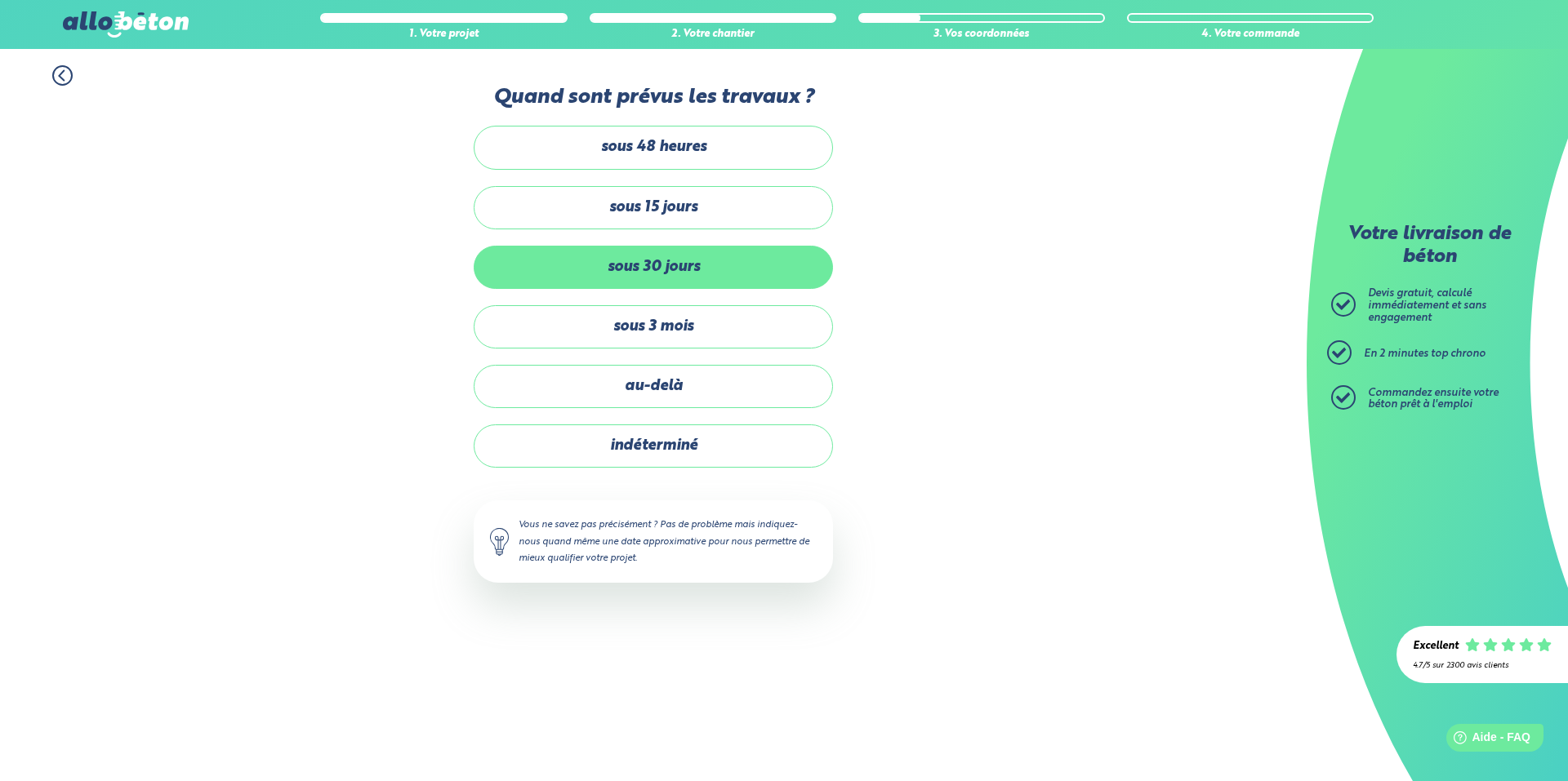
click at [668, 264] on label "sous 30 jours" at bounding box center [653, 268] width 359 height 44
click at [0, 0] on input "sous 30 jours" at bounding box center [0, 0] width 0 height 0
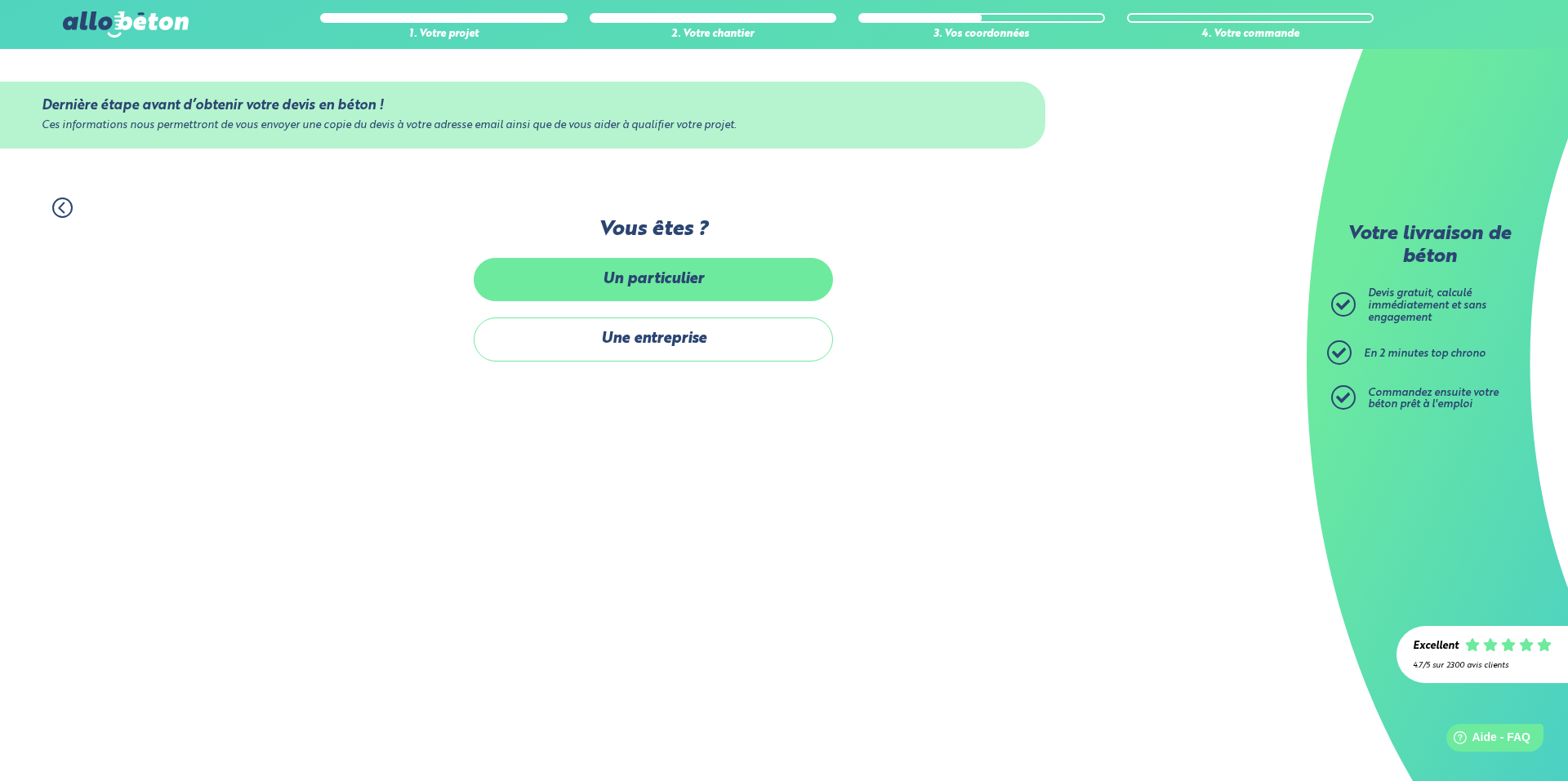
click at [662, 286] on label "Un particulier" at bounding box center [653, 280] width 359 height 44
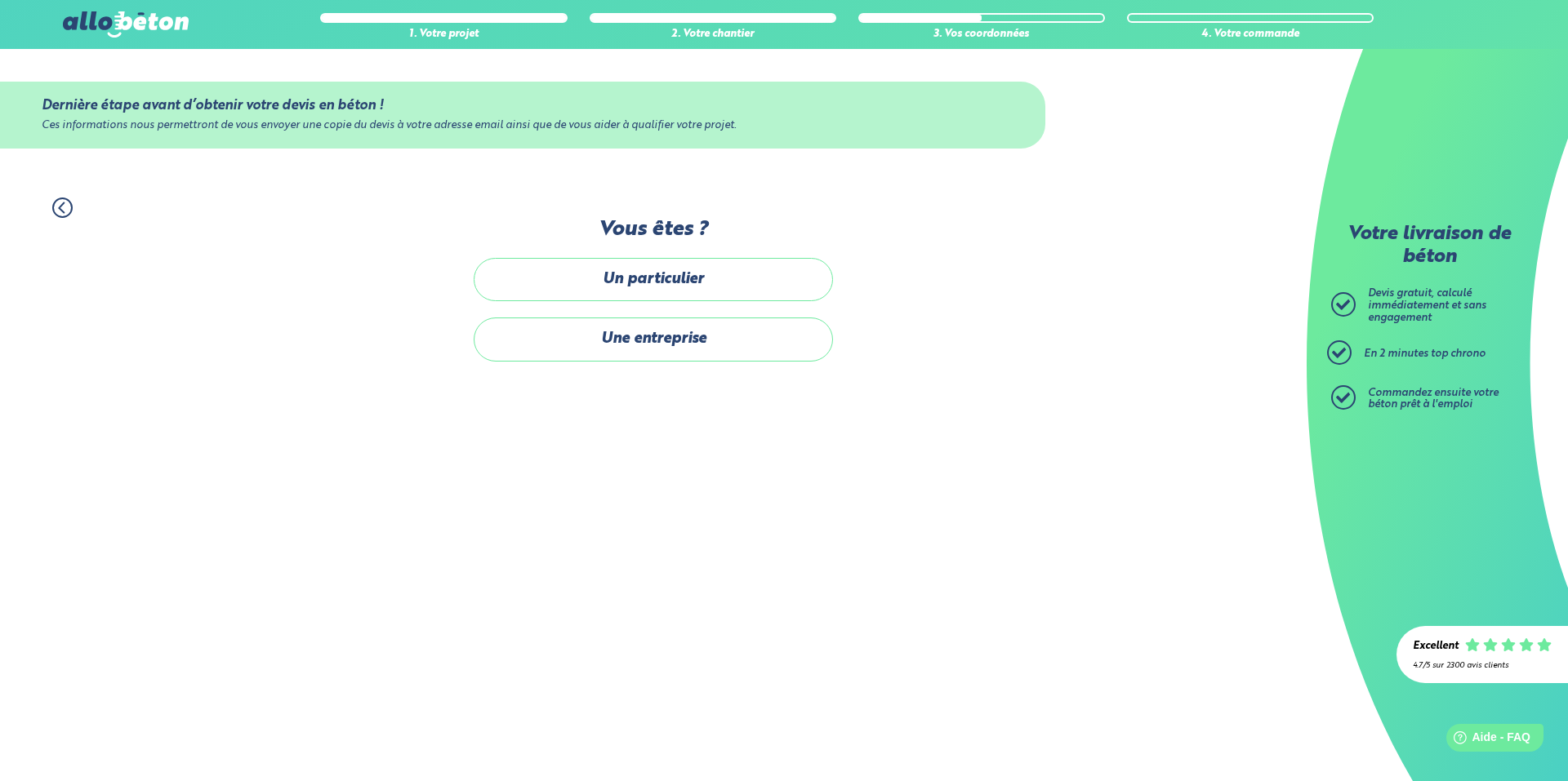
click at [0, 0] on input "Un particulier" at bounding box center [0, 0] width 0 height 0
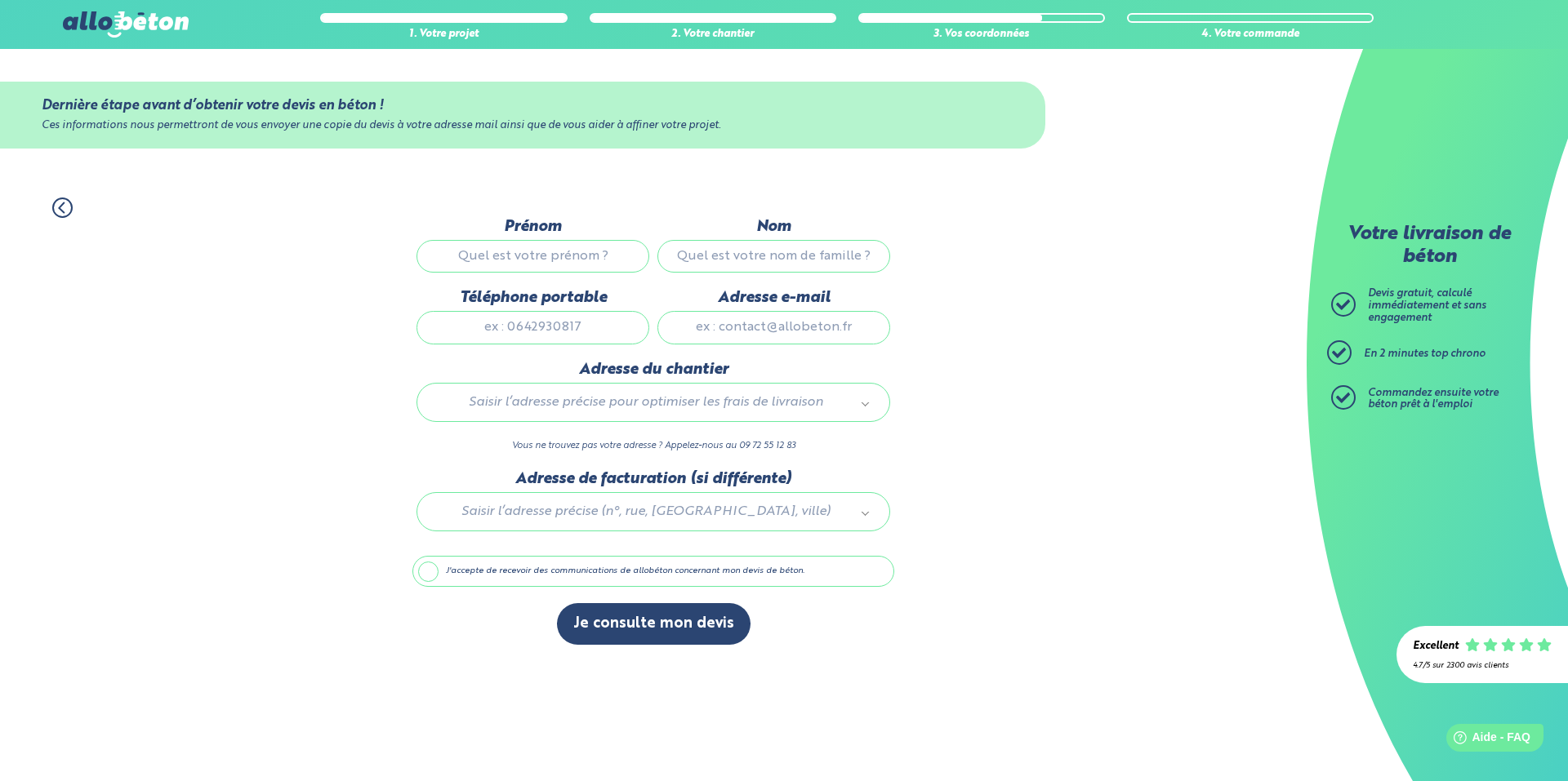
click at [562, 263] on input "Prénom" at bounding box center [533, 255] width 233 height 32
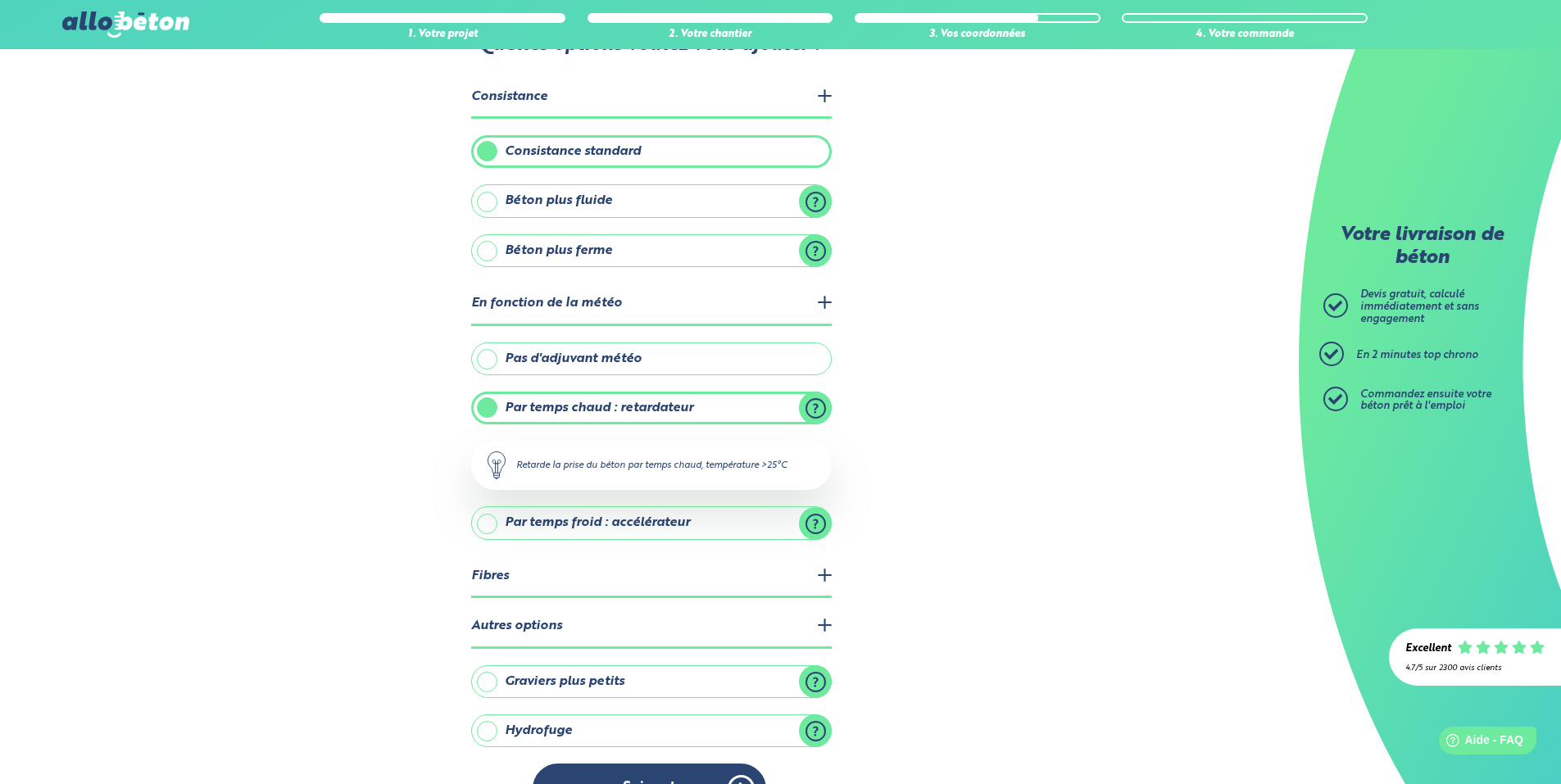
scroll to position [118, 0]
